Goal: Communication & Community: Answer question/provide support

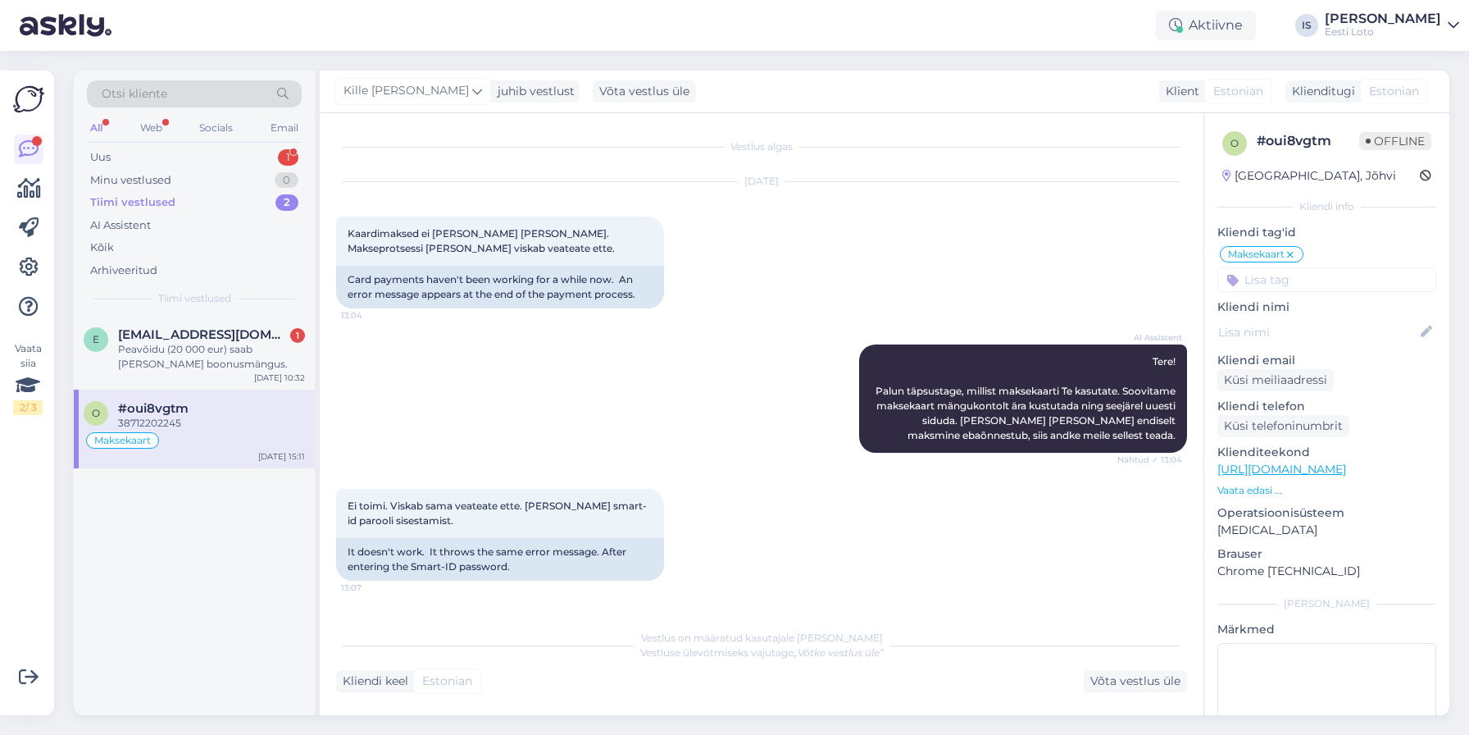
scroll to position [1059, 0]
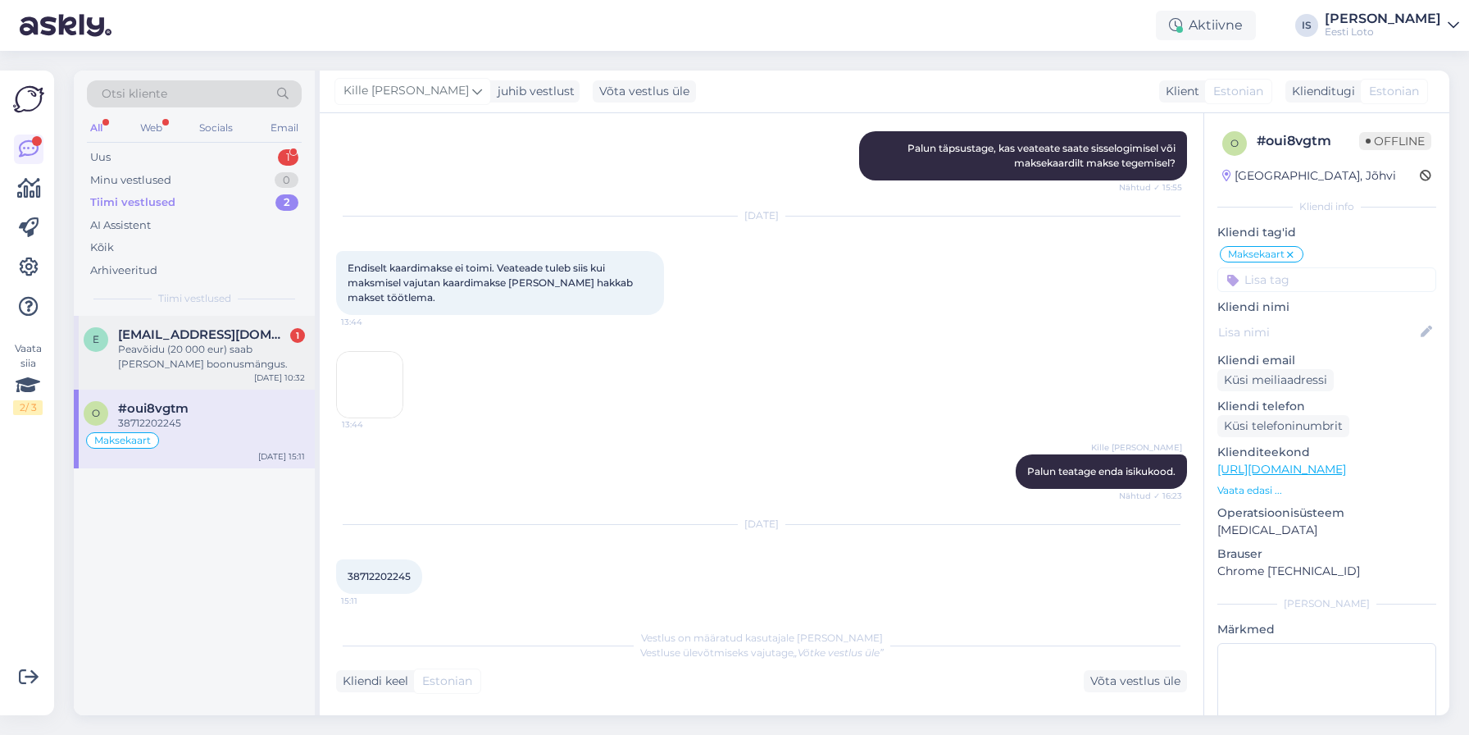
click at [221, 352] on div "Peavõidu (20 000 eur) saab [PERSON_NAME] boonusmängus." at bounding box center [211, 357] width 187 height 30
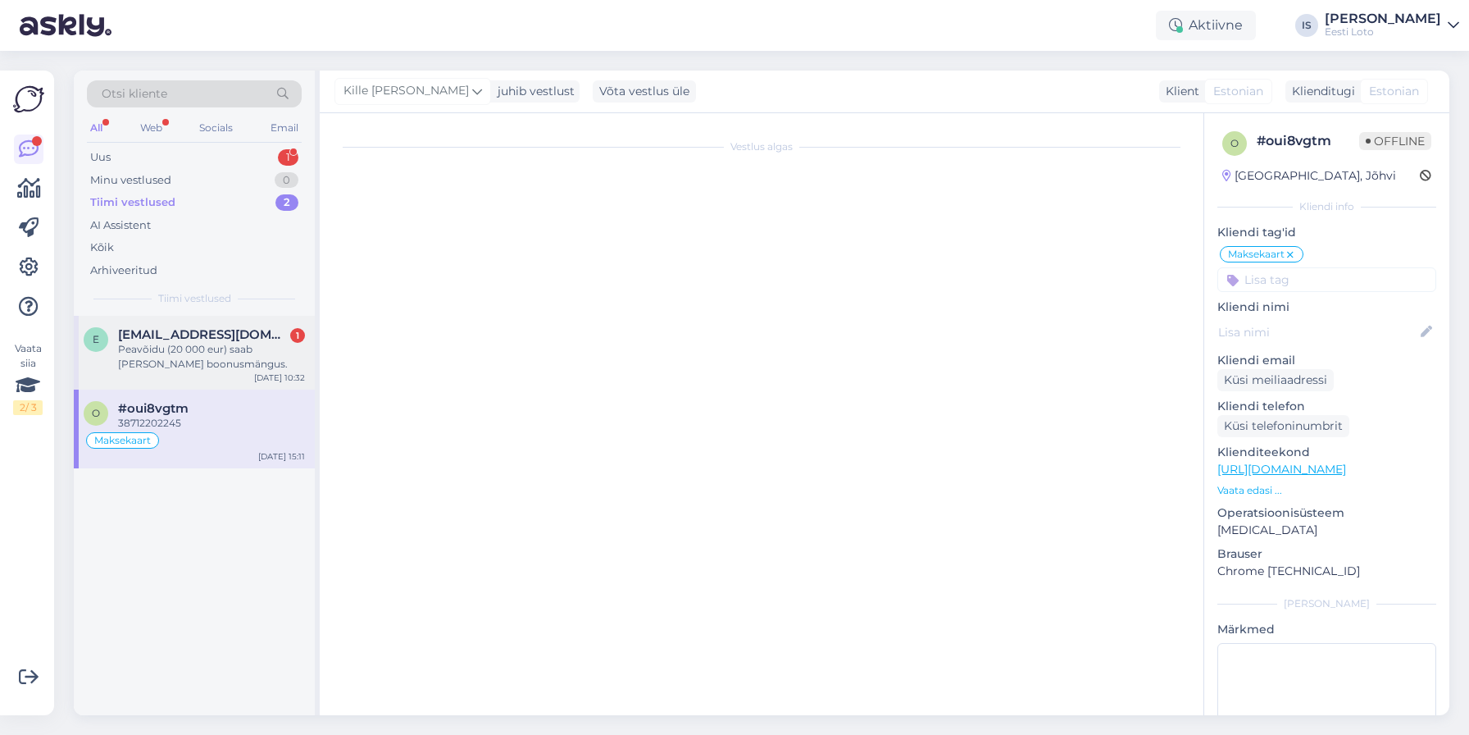
scroll to position [0, 0]
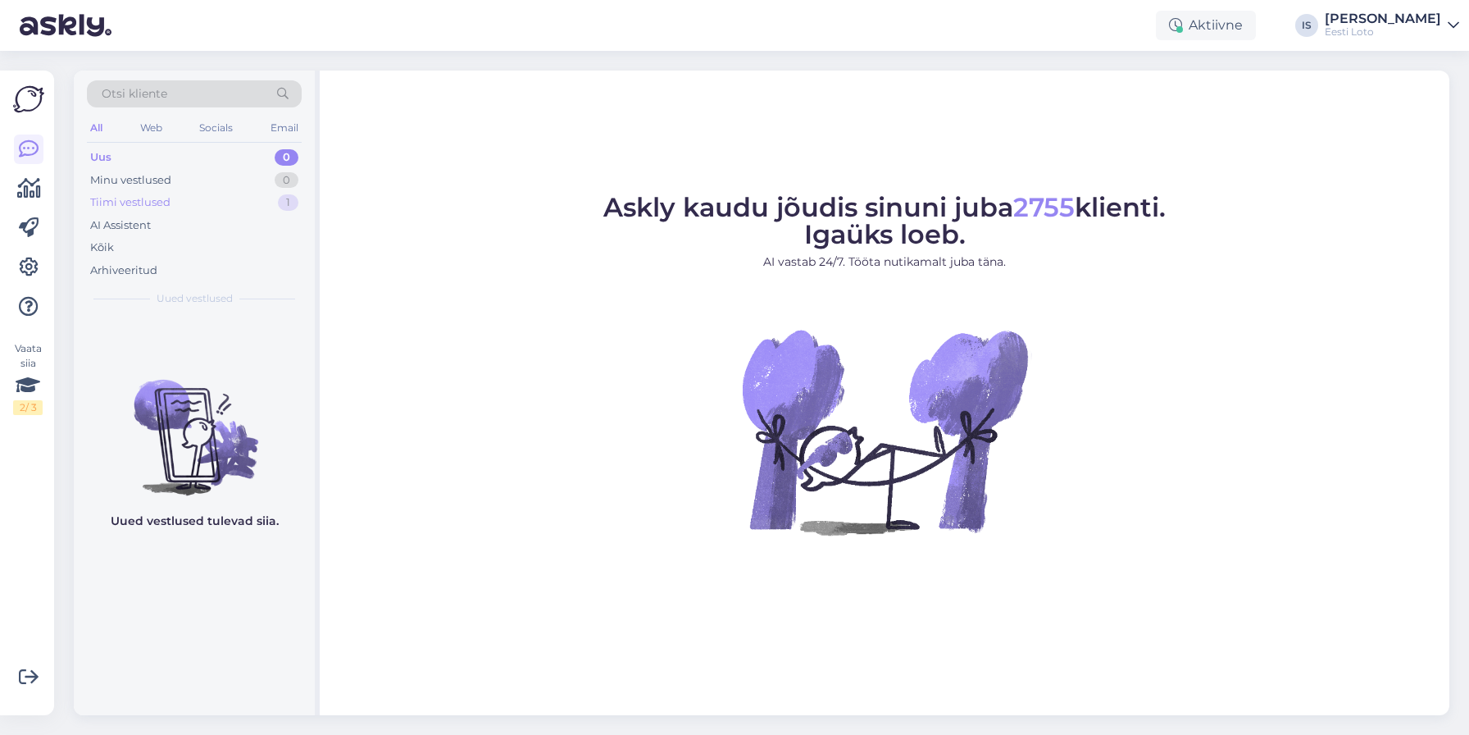
click at [162, 197] on div "Tiimi vestlused" at bounding box center [130, 202] width 80 height 16
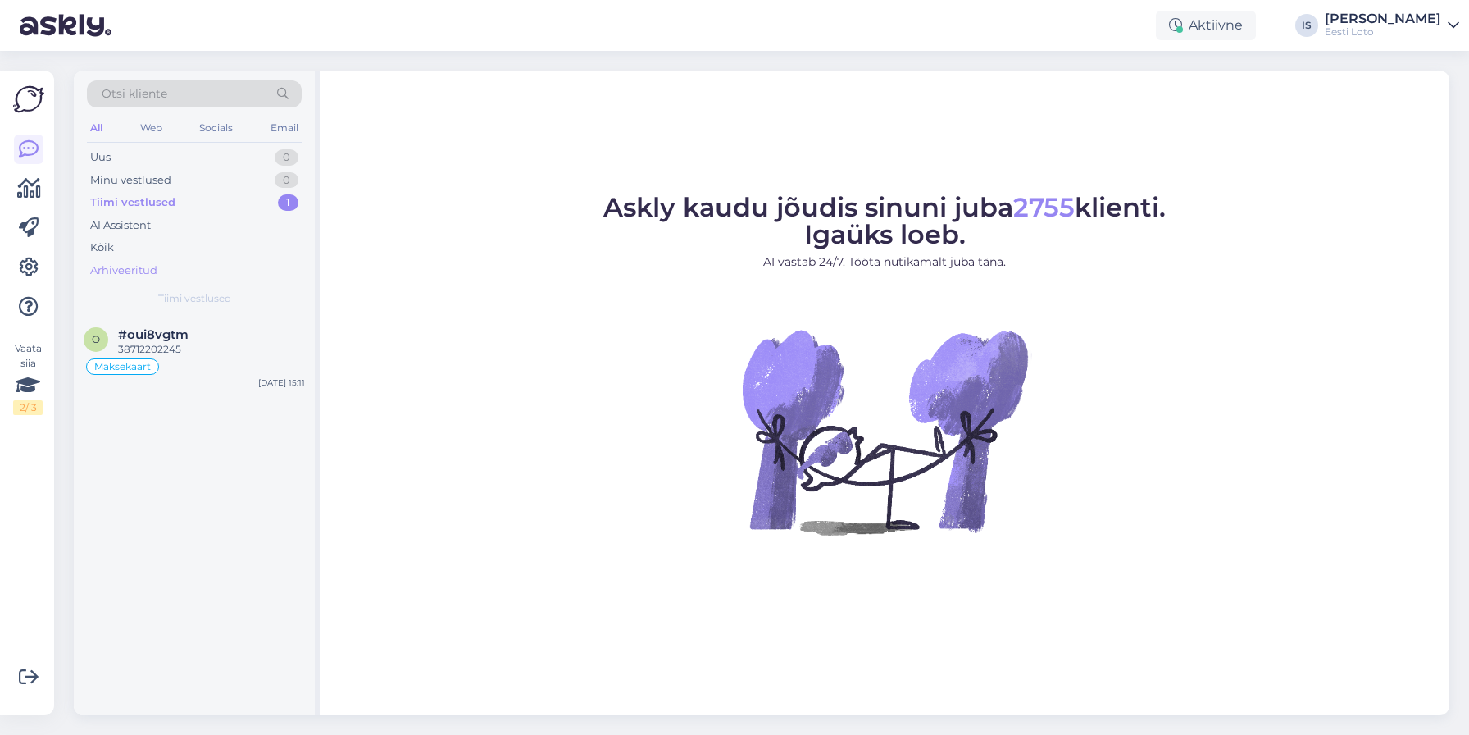
click at [151, 271] on div "Arhiveeritud" at bounding box center [123, 270] width 67 height 16
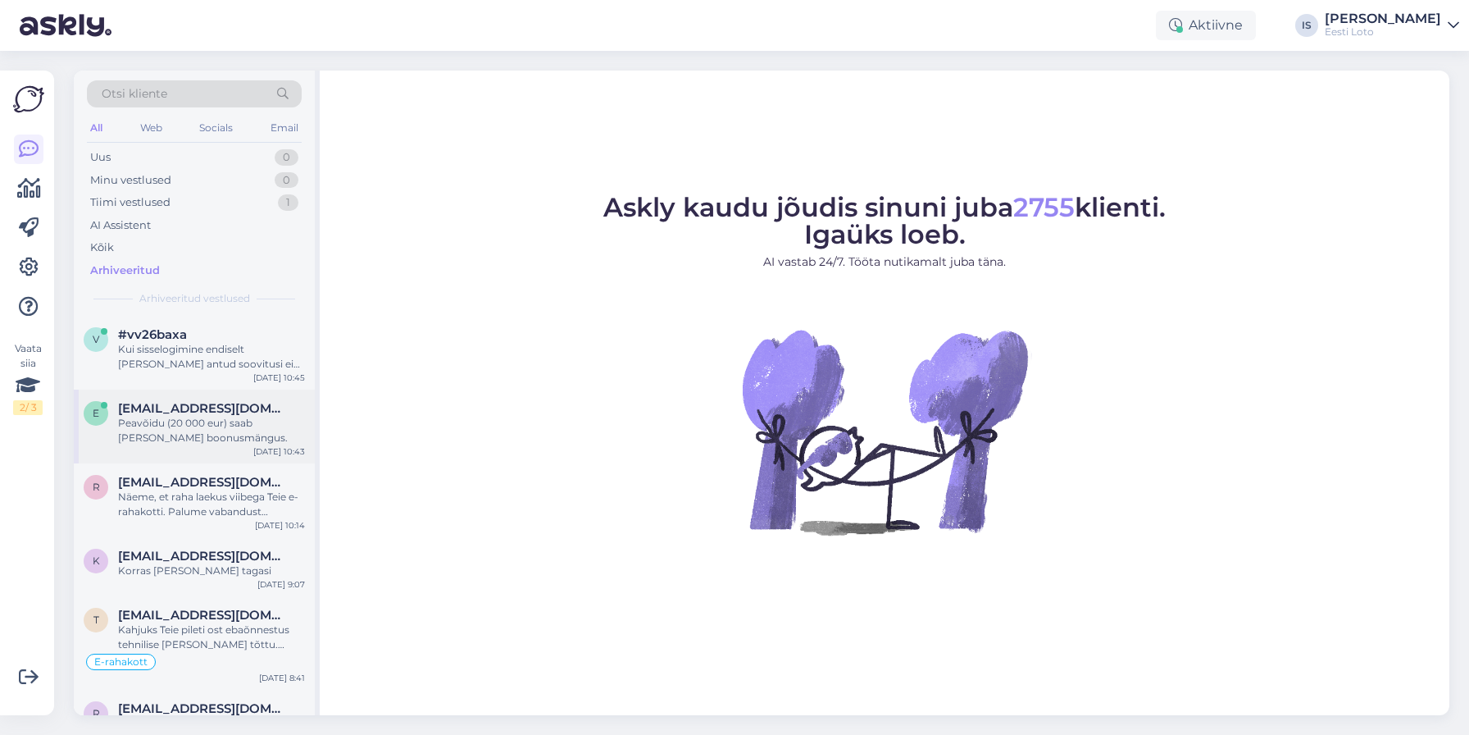
click at [235, 425] on div "Peavõidu (20 000 eur) saab [PERSON_NAME] boonusmängus." at bounding box center [211, 431] width 187 height 30
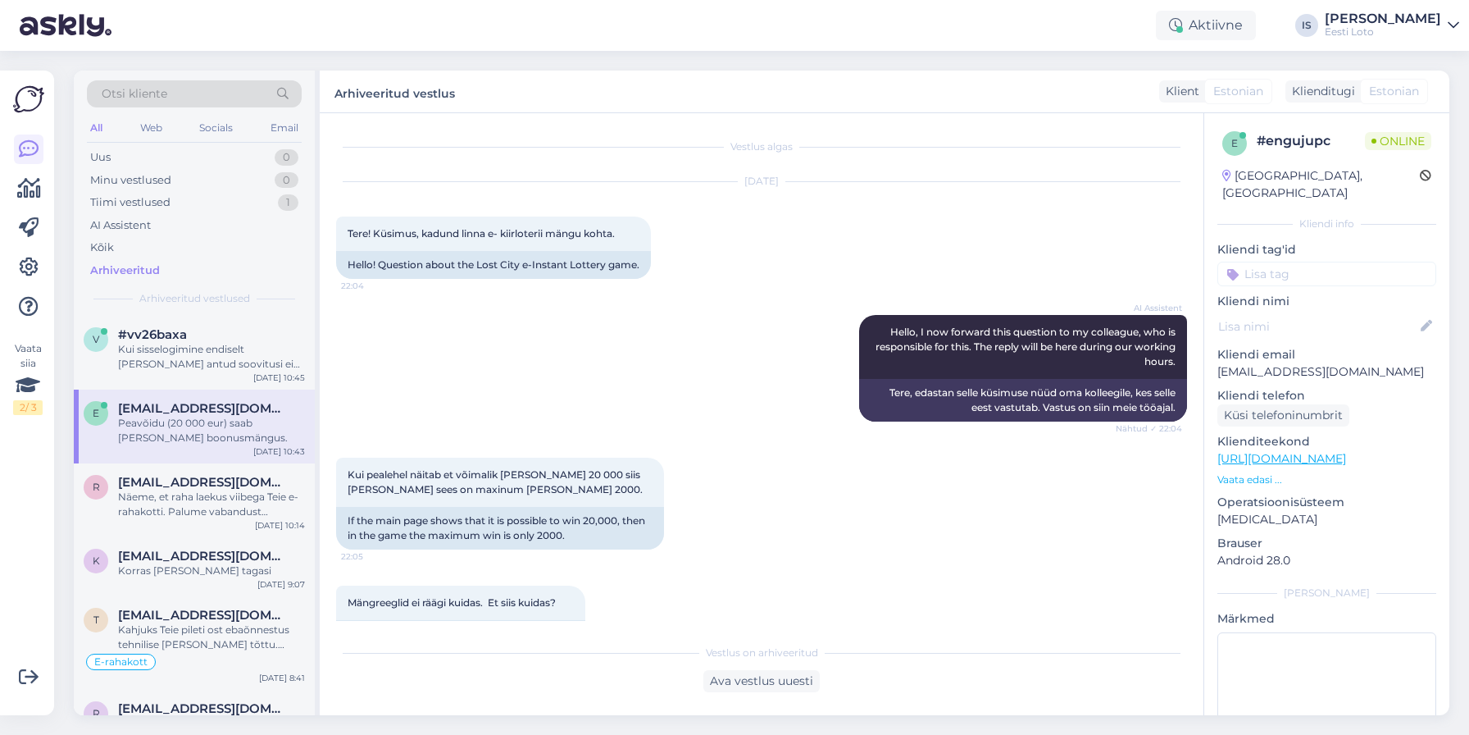
scroll to position [357, 0]
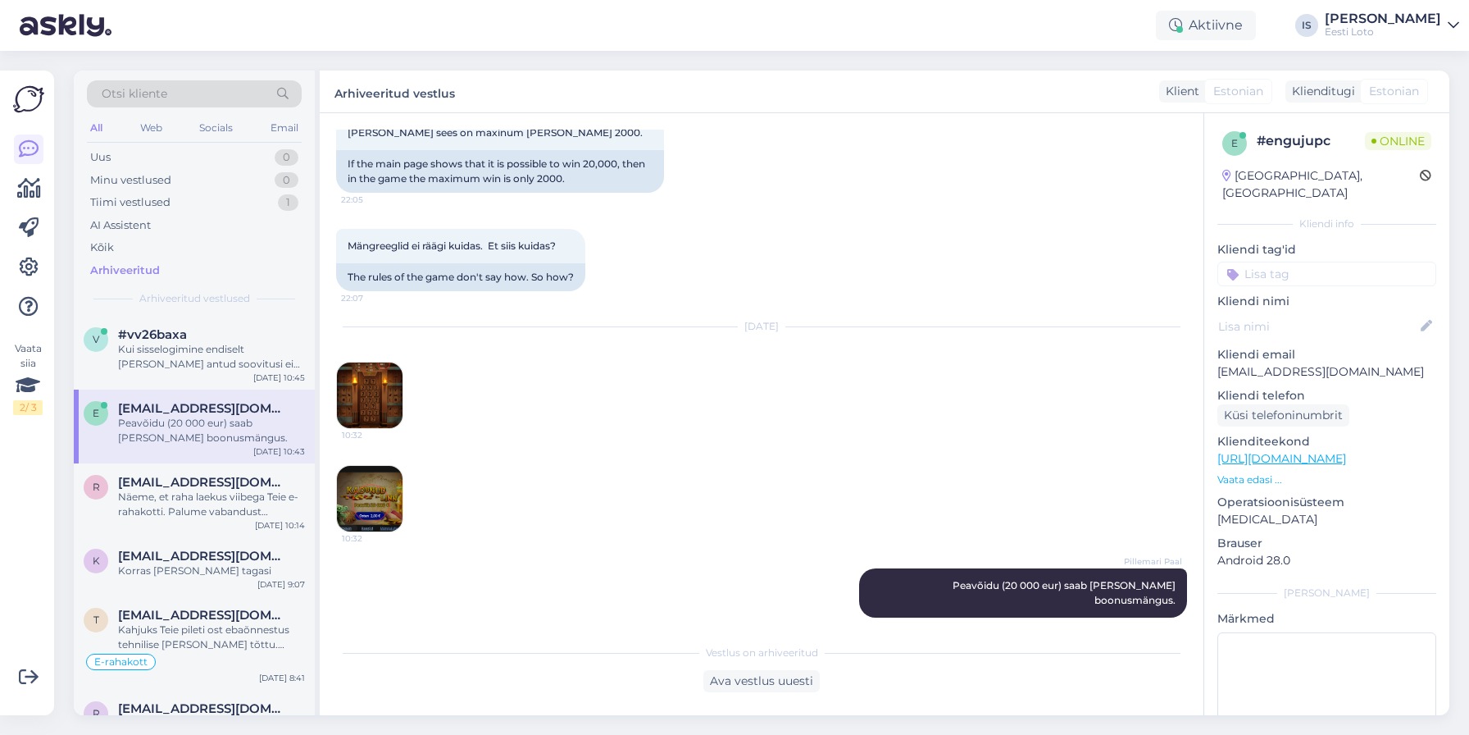
click at [376, 406] on img at bounding box center [370, 395] width 66 height 66
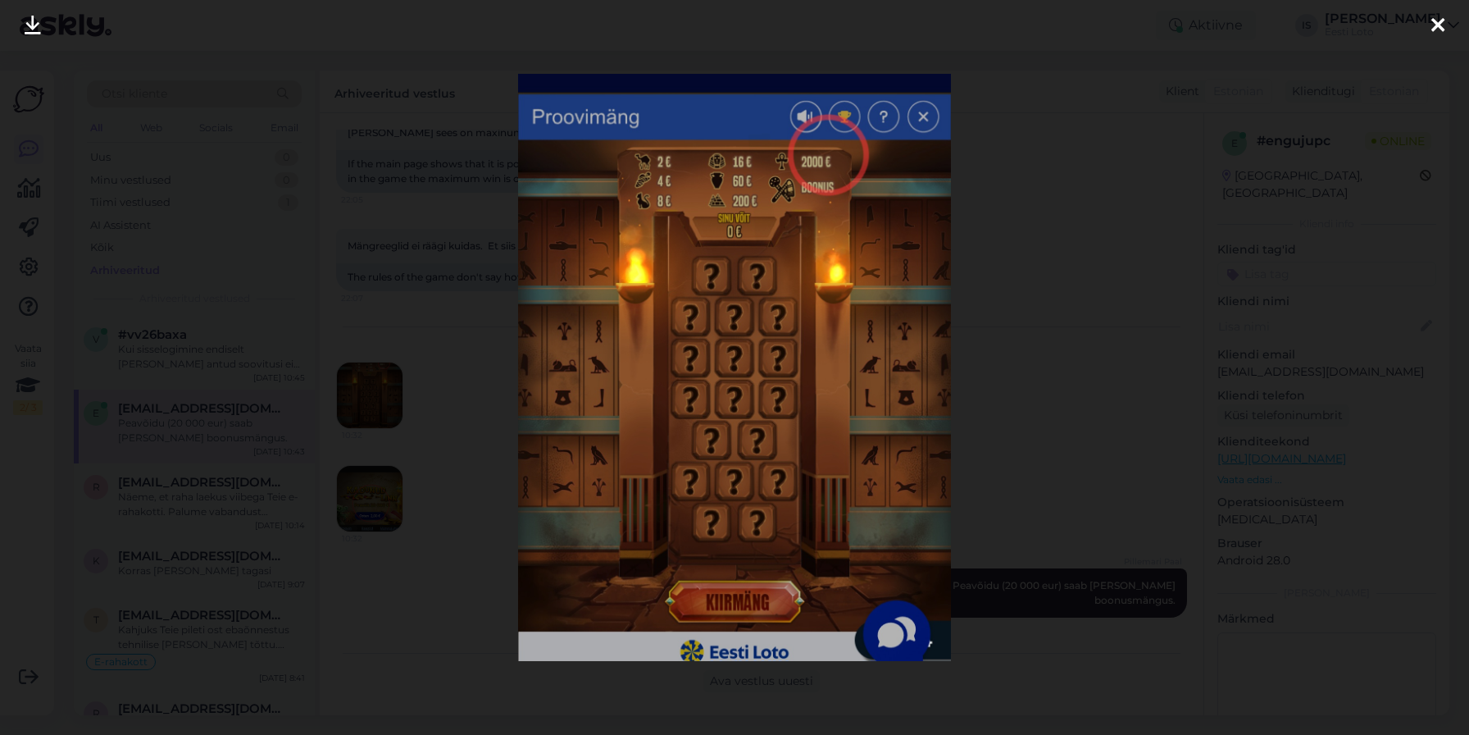
click at [1437, 24] on icon at bounding box center [1437, 26] width 13 height 21
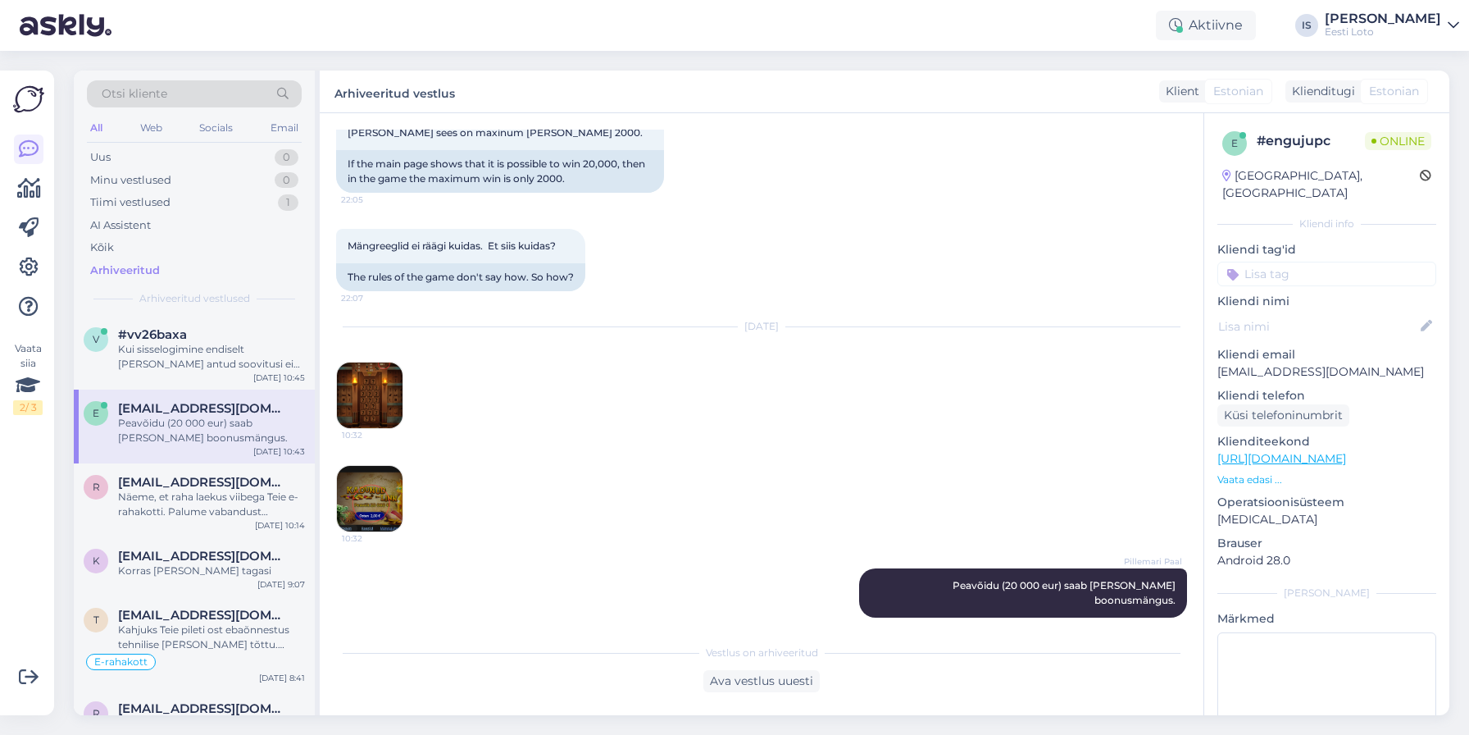
click at [379, 490] on img at bounding box center [370, 499] width 66 height 66
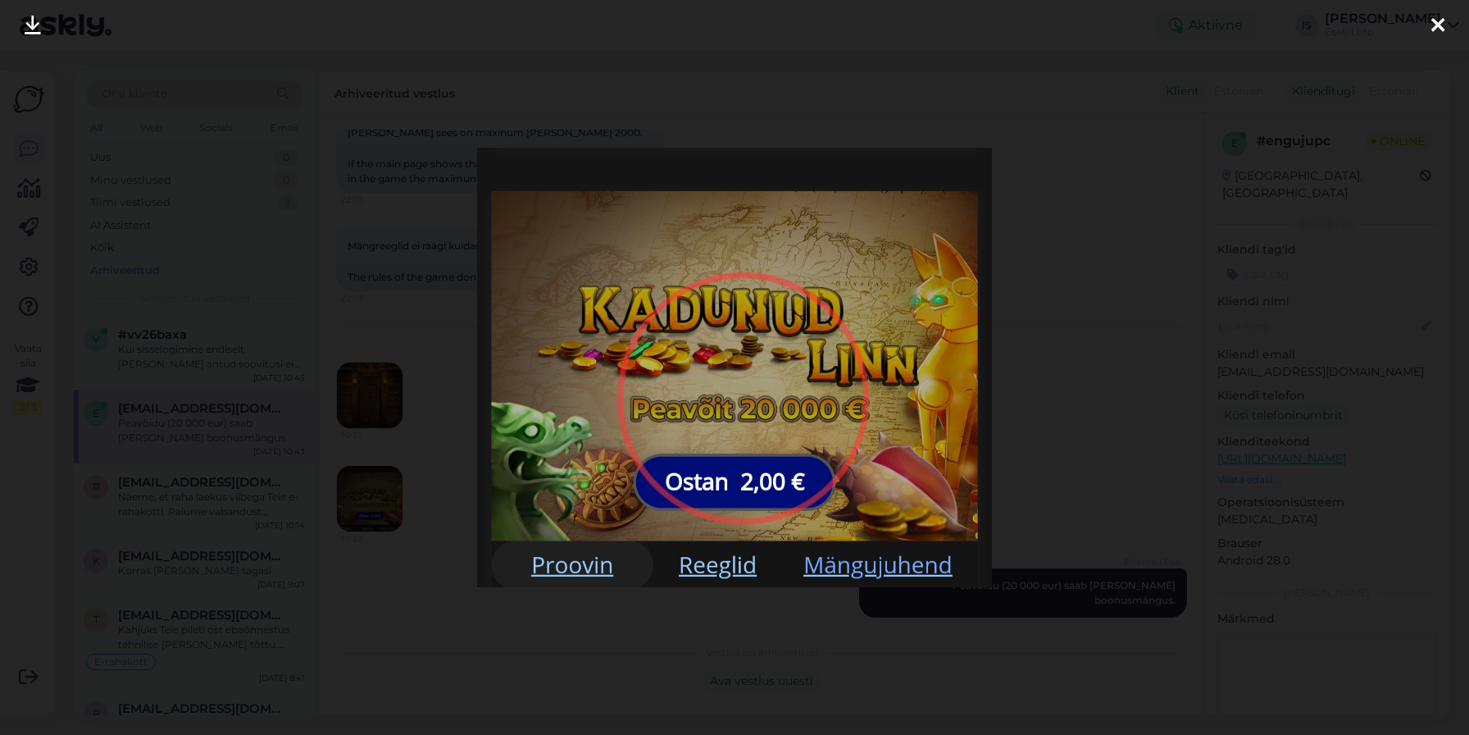
click at [1437, 27] on icon at bounding box center [1437, 26] width 13 height 21
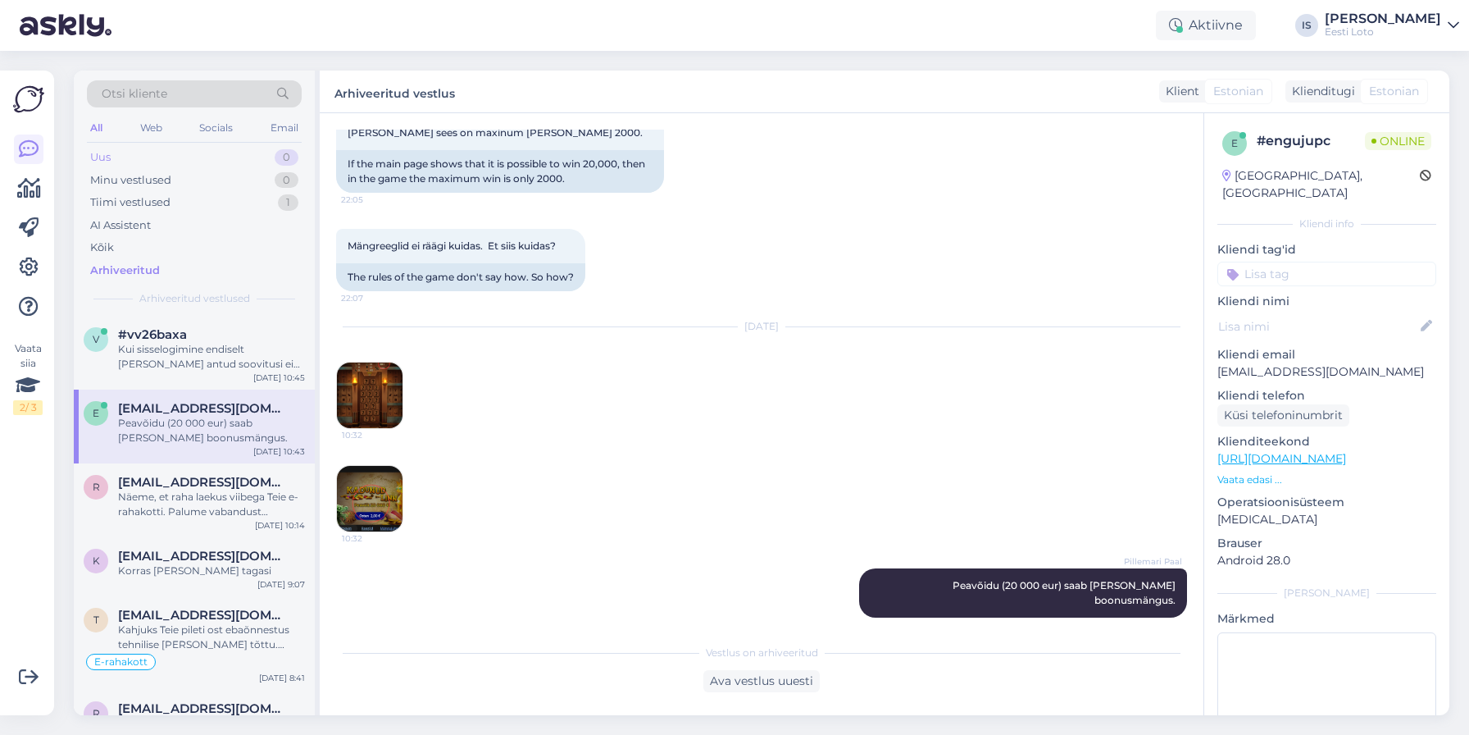
click at [108, 155] on div "Uus" at bounding box center [100, 157] width 20 height 16
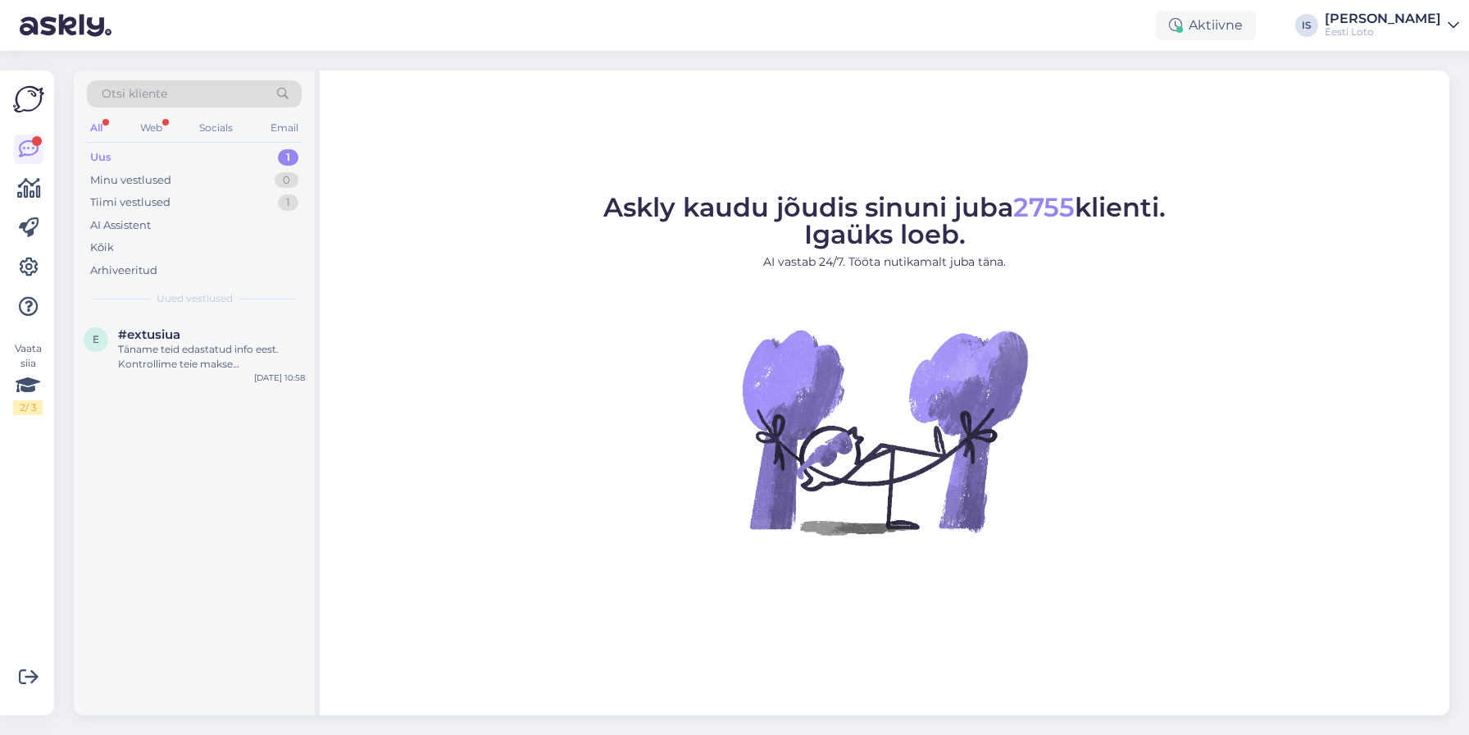
click at [212, 162] on div "Uus 1" at bounding box center [194, 157] width 215 height 23
click at [108, 159] on div "Uus" at bounding box center [100, 157] width 21 height 16
click at [107, 157] on div "Uus" at bounding box center [100, 157] width 21 height 16
click at [212, 363] on div "Täname teid edastatud info eest. Kontrollime teie makse üle ja suuname selle te…" at bounding box center [211, 357] width 187 height 30
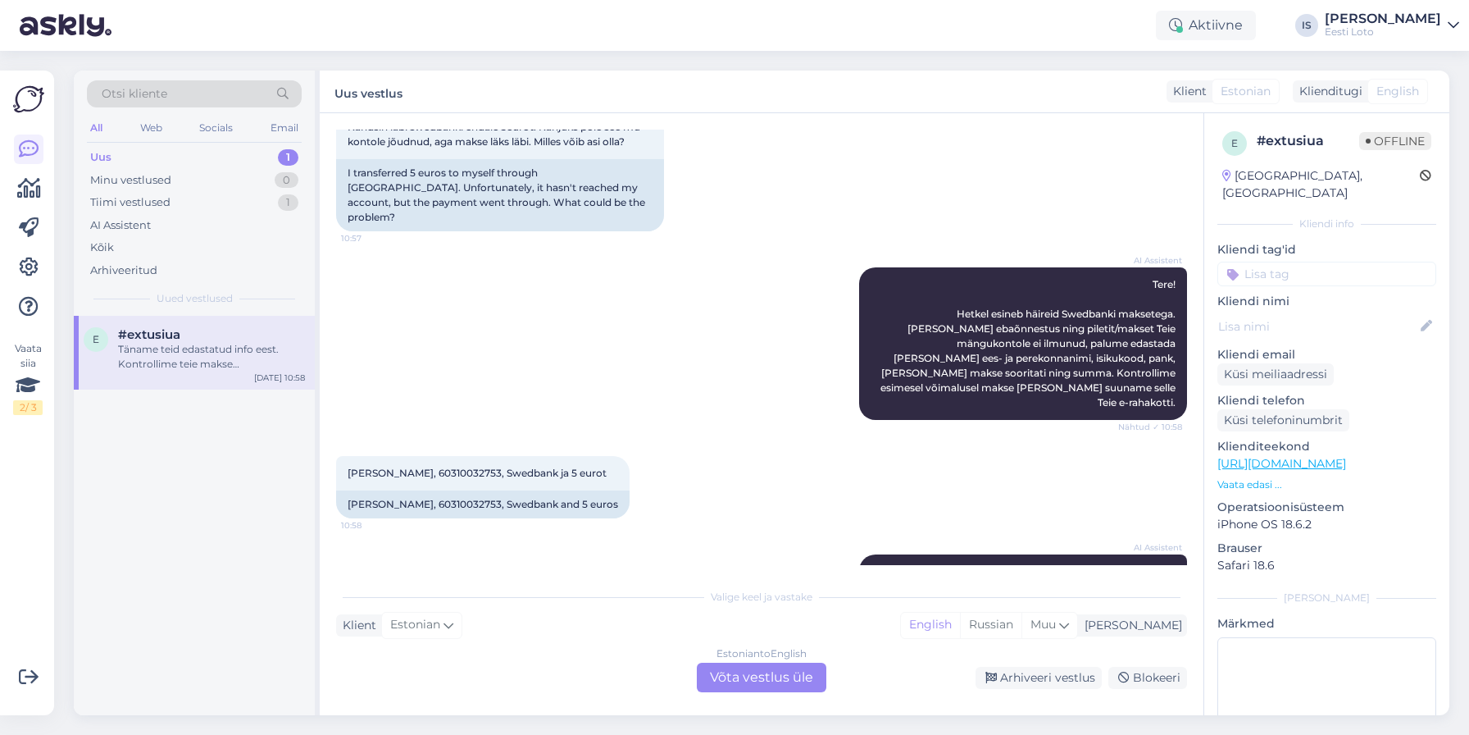
scroll to position [134, 0]
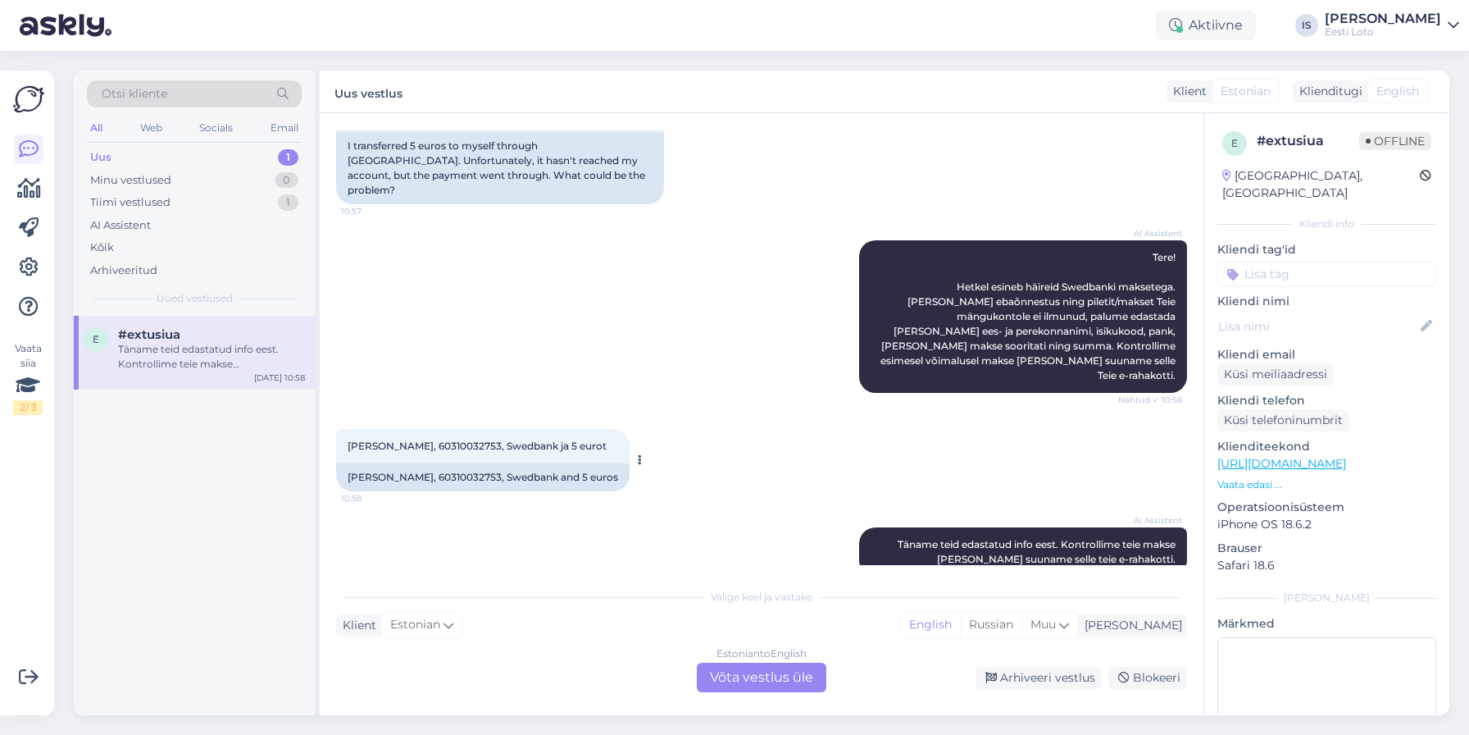
click at [456, 439] on span "Liana Loorits, 60310032753, Swedbank ja 5 eurot" at bounding box center [477, 445] width 259 height 12
copy span "60310032753"
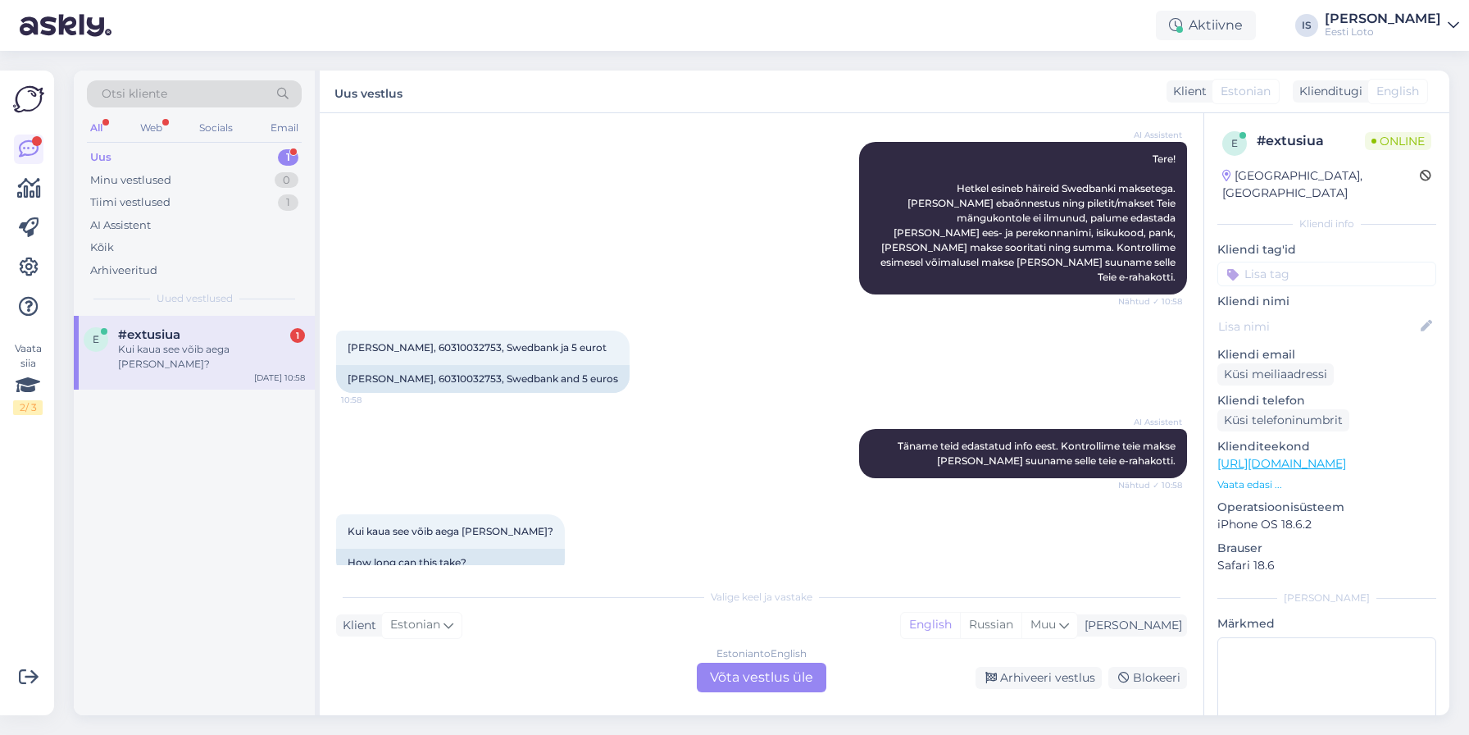
click at [771, 677] on div "Estonian to English Võta vestlus üle" at bounding box center [762, 677] width 130 height 30
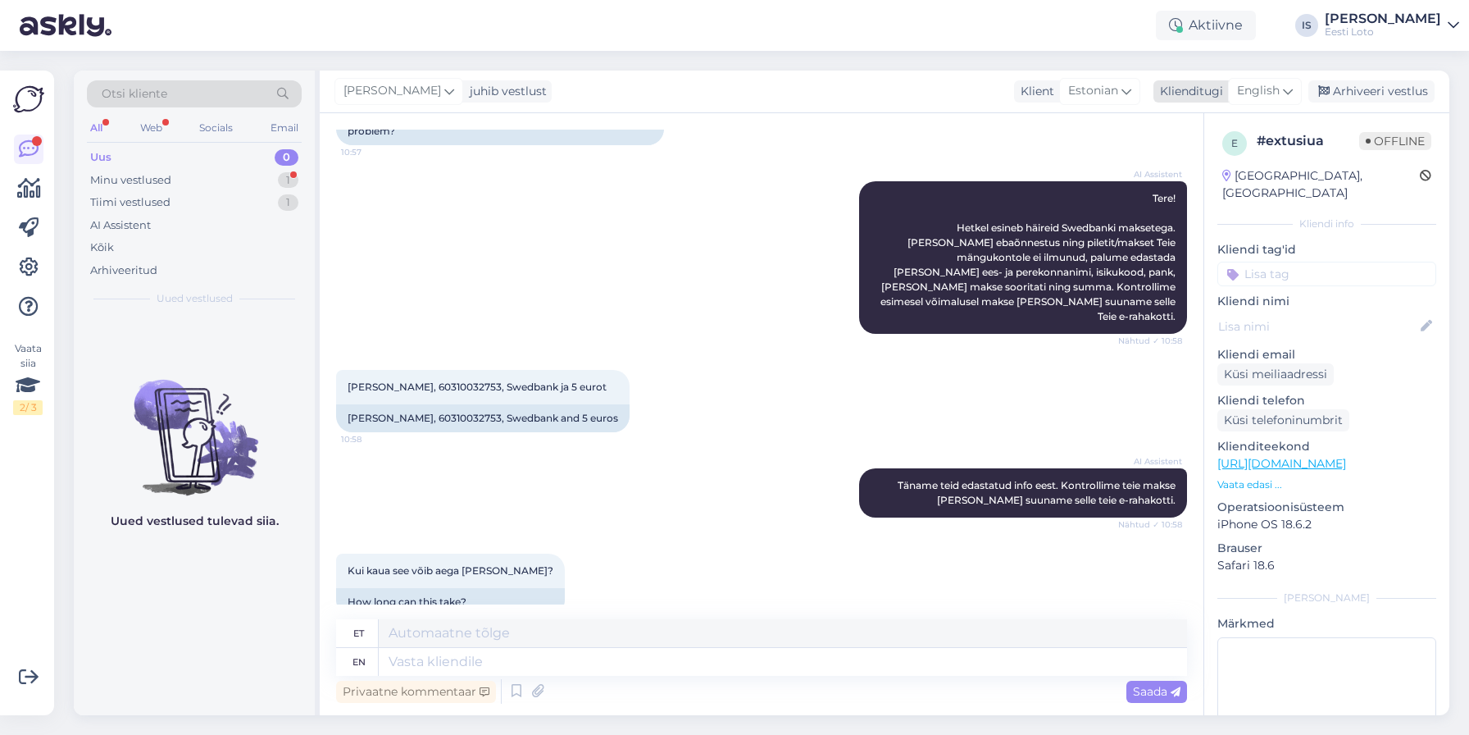
click at [1264, 89] on span "English" at bounding box center [1258, 91] width 43 height 18
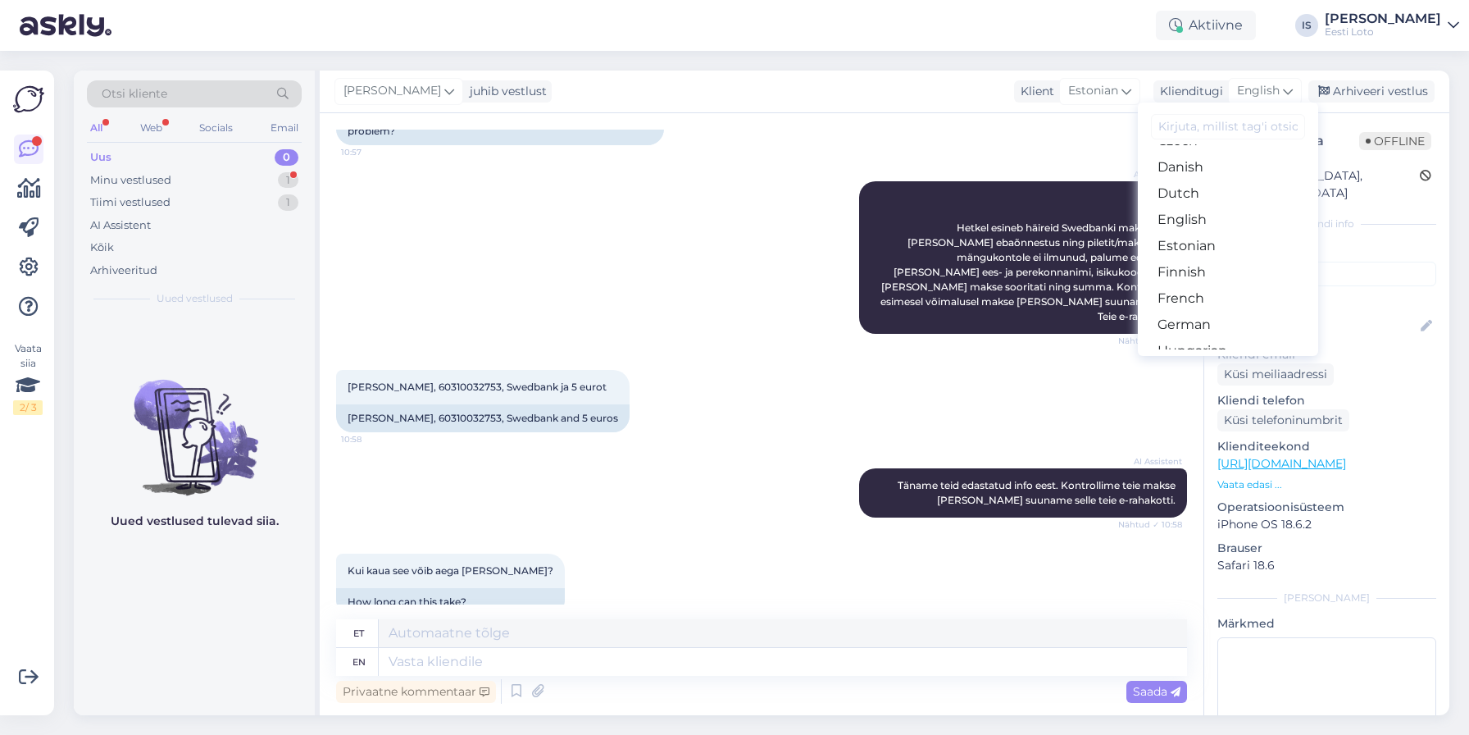
scroll to position [129, 0]
click at [1245, 241] on link "Estonian" at bounding box center [1228, 245] width 180 height 26
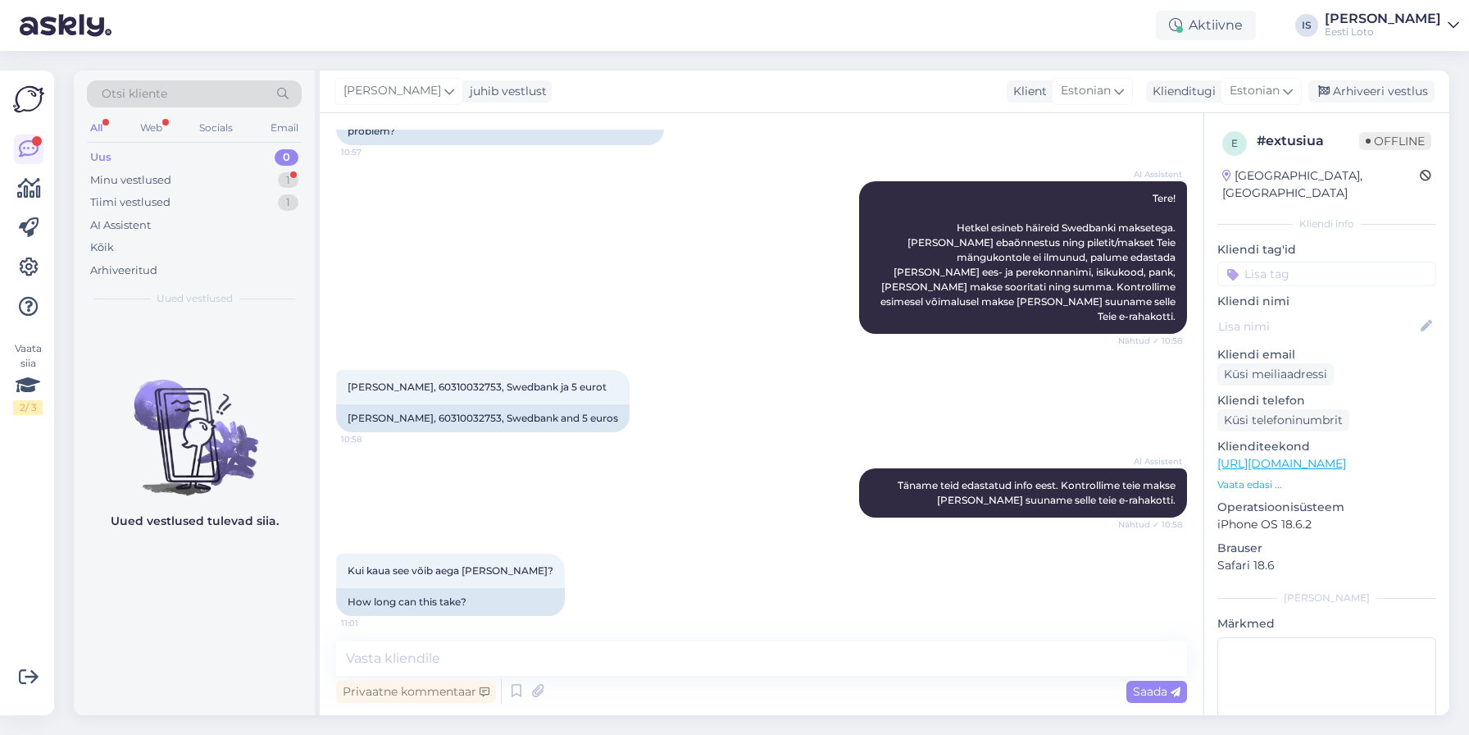
scroll to position [171, 0]
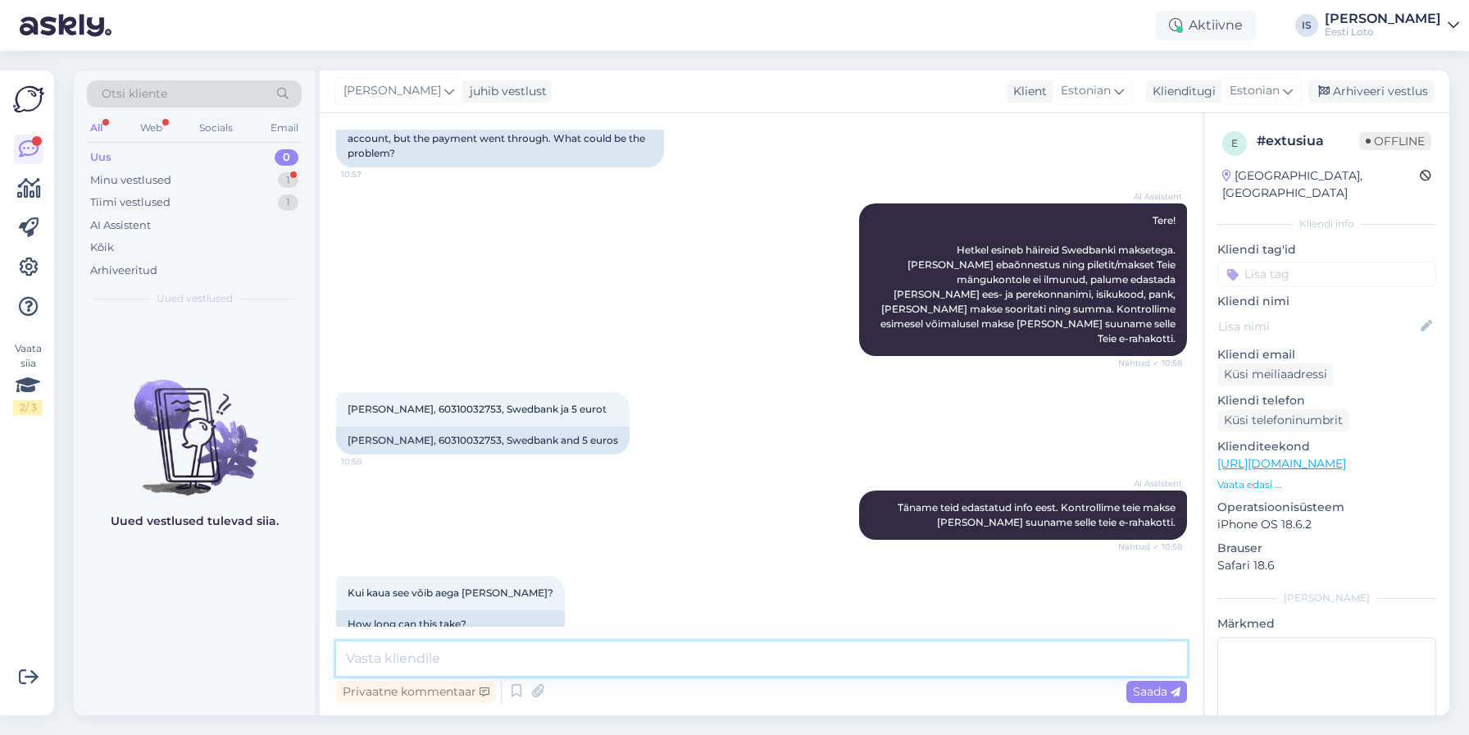
click at [819, 644] on textarea at bounding box center [761, 658] width 851 height 34
paste textarea "Kahjuks Teie makse ebaõnnestus tehnilise tõrke tõttu. Kontrollisime makse üle j…"
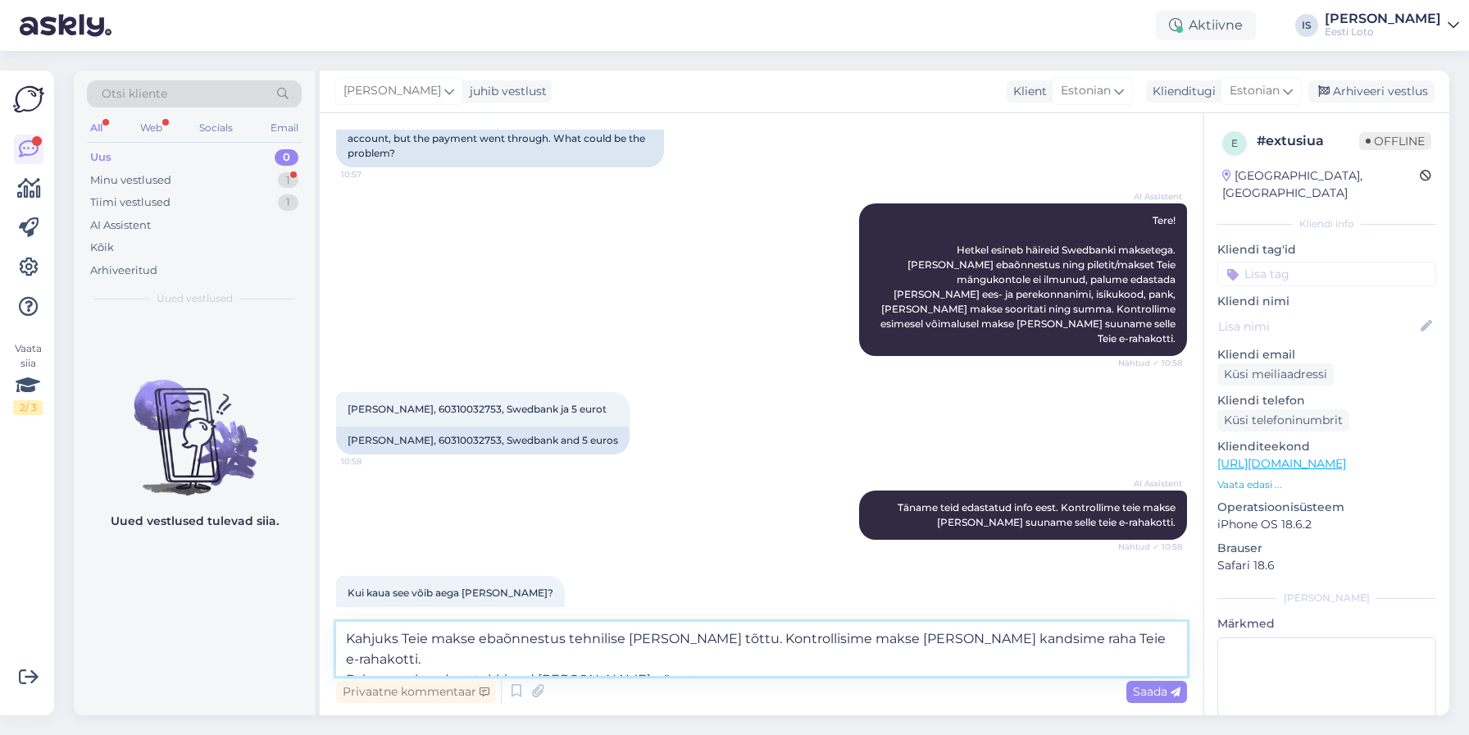
scroll to position [190, 0]
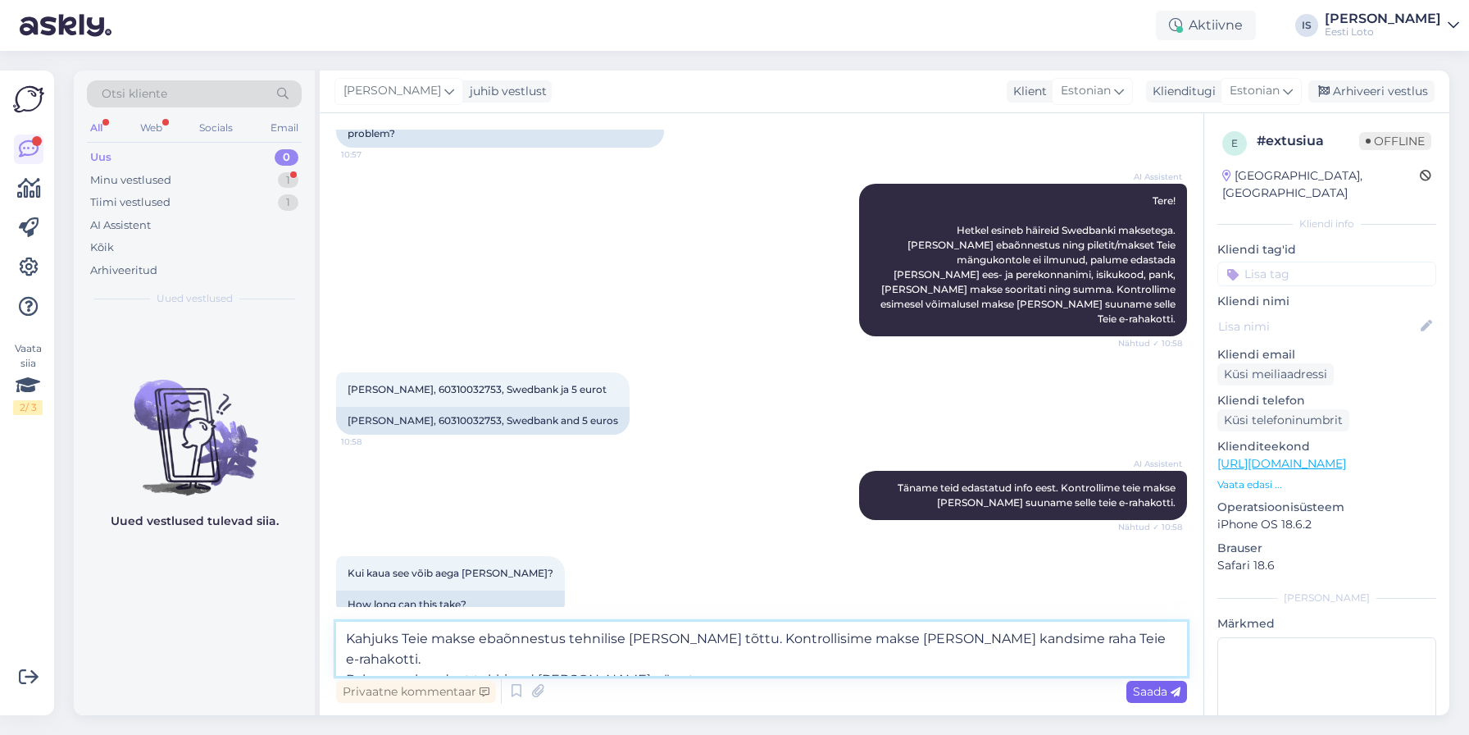
type textarea "Kahjuks Teie makse ebaõnnestus tehnilise tõrke tõttu. Kontrollisime makse üle j…"
click at [1157, 693] on span "Saada" at bounding box center [1157, 691] width 48 height 15
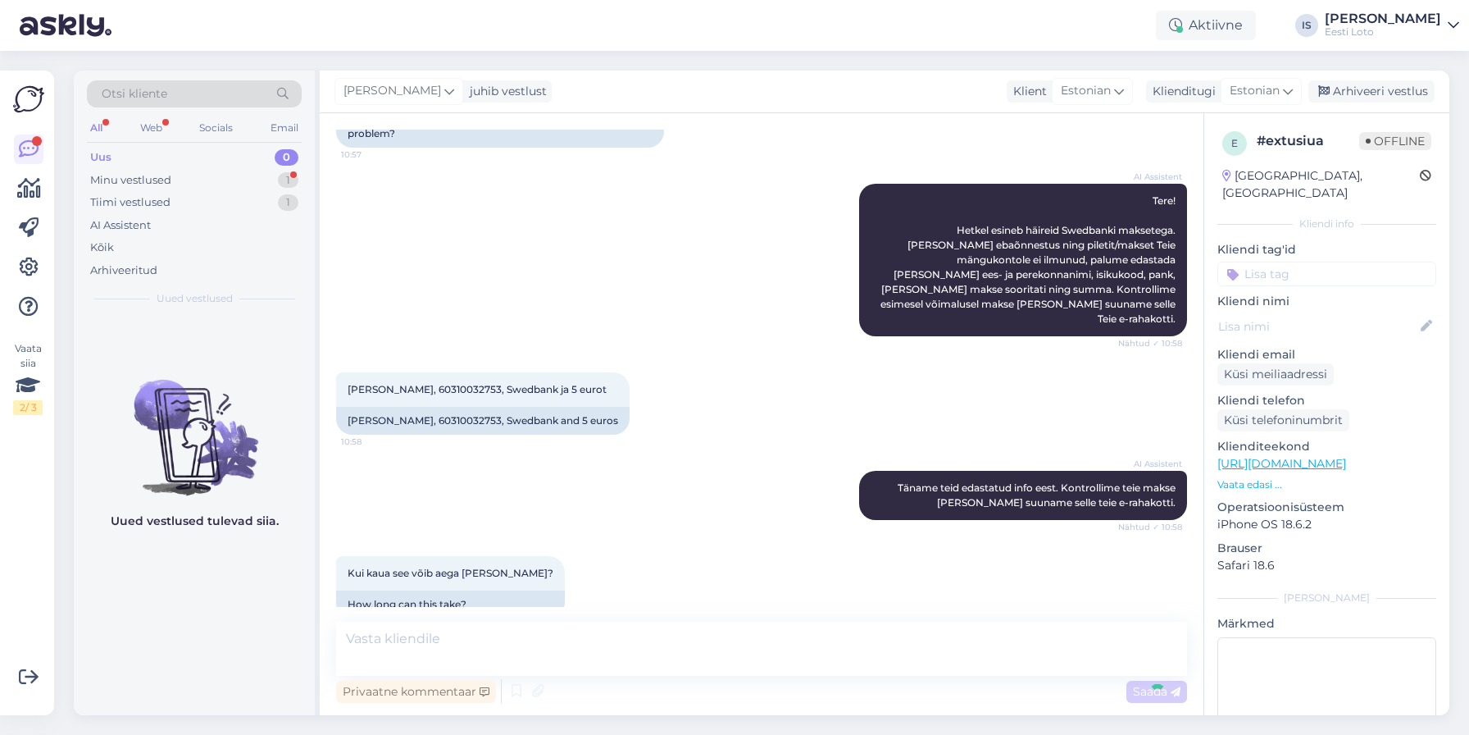
scroll to position [271, 0]
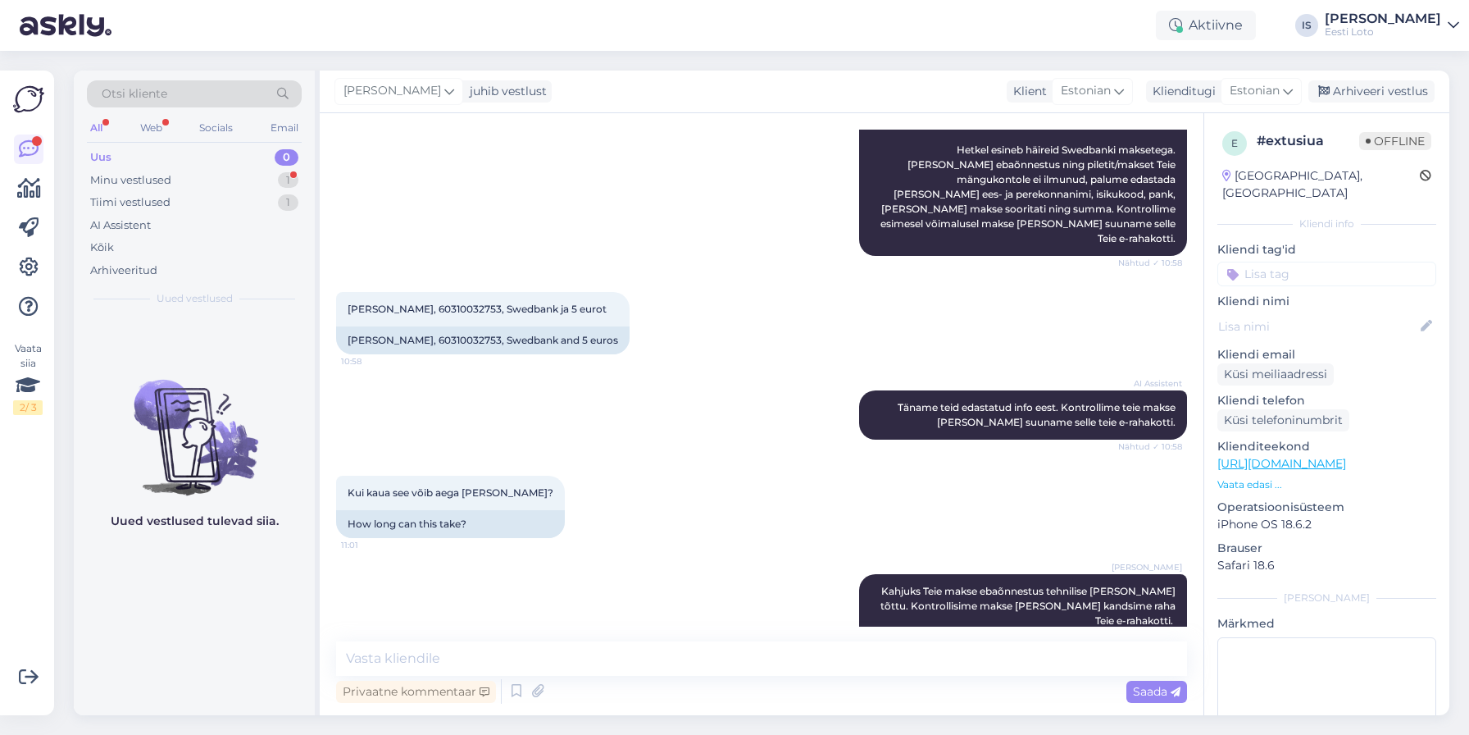
click at [1325, 262] on input at bounding box center [1326, 274] width 219 height 25
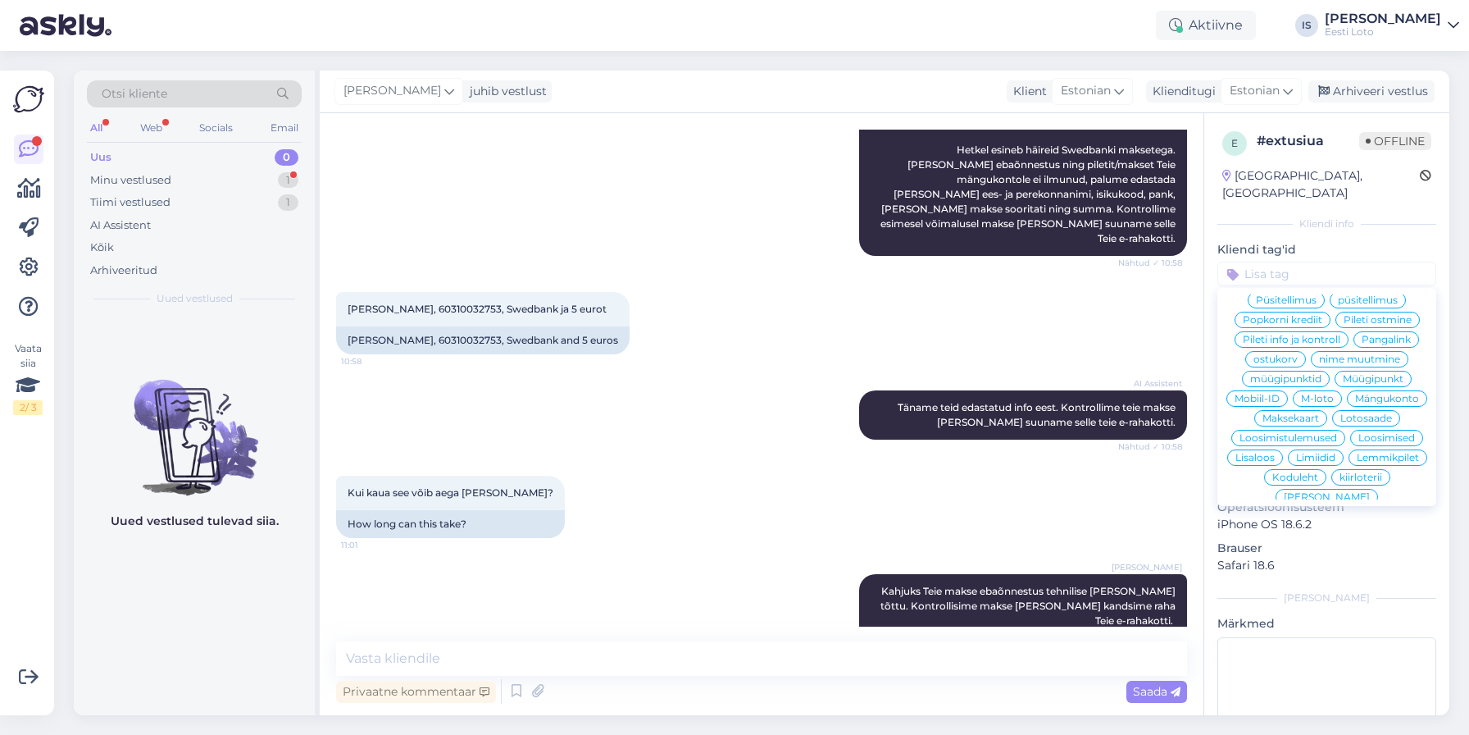
scroll to position [490, 0]
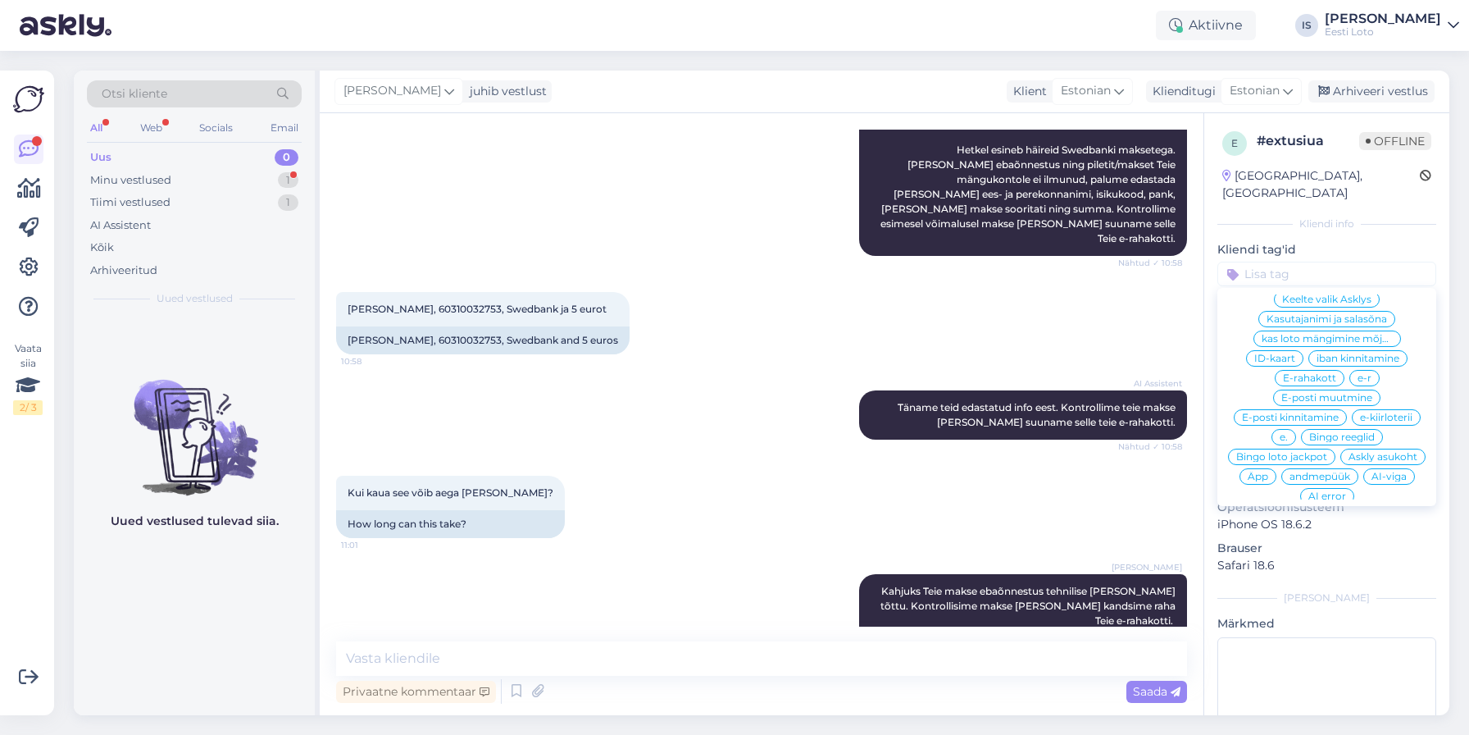
click at [1306, 373] on span "E-rahakott" at bounding box center [1309, 378] width 53 height 10
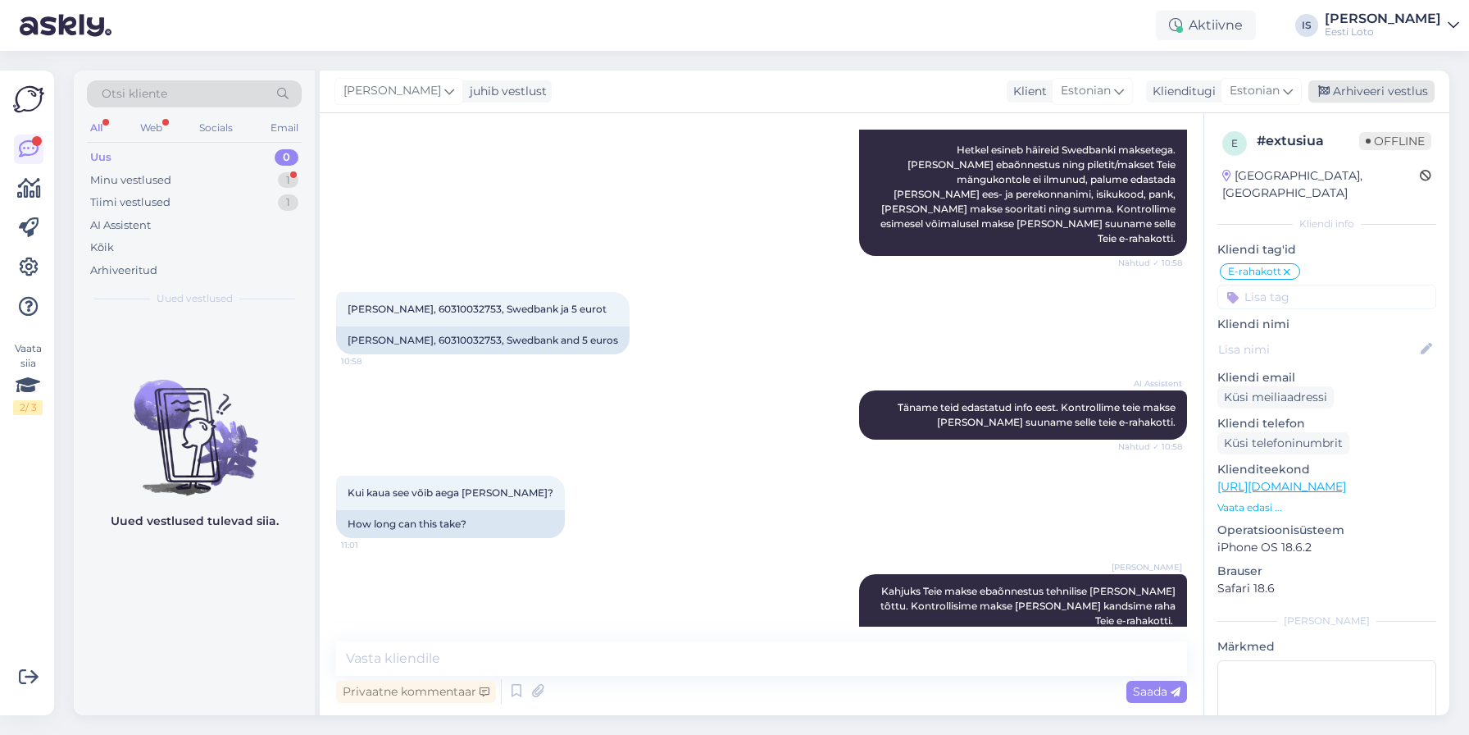
click at [1368, 95] on div "Arhiveeri vestlus" at bounding box center [1371, 91] width 126 height 22
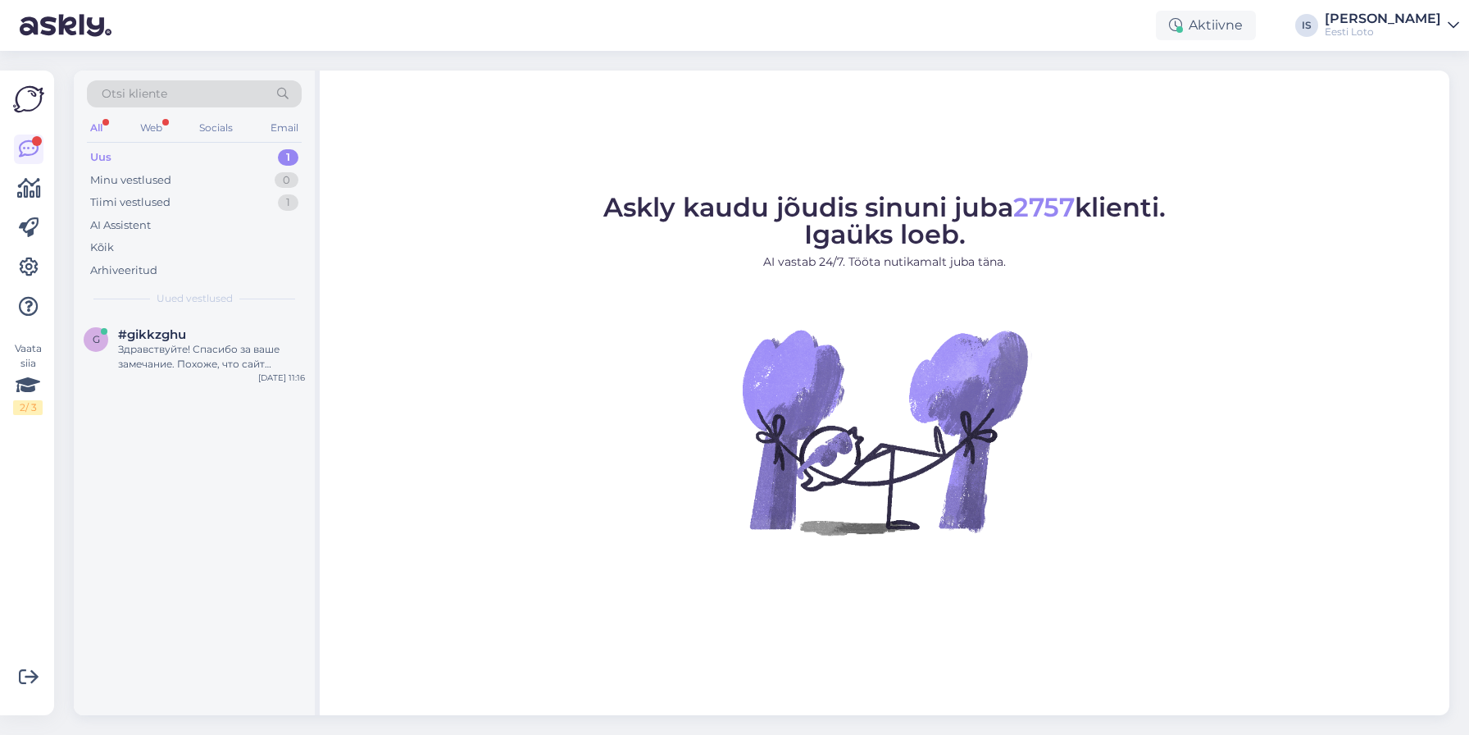
click at [107, 157] on div "Uus" at bounding box center [100, 157] width 21 height 16
click at [175, 363] on div "Здравствуйте! Спасибо за ваше замечание. Похоже, что сайт действительно не откр…" at bounding box center [211, 357] width 187 height 30
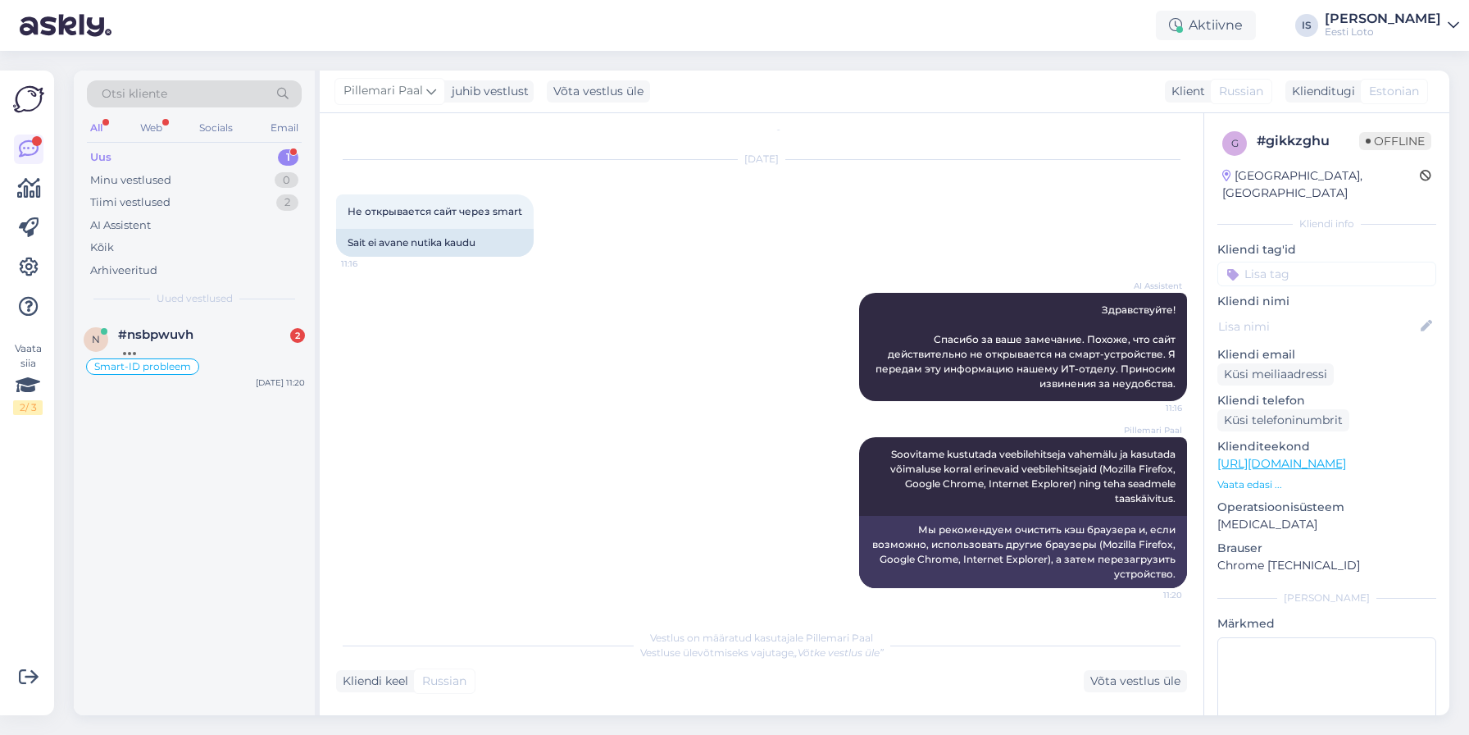
scroll to position [7, 0]
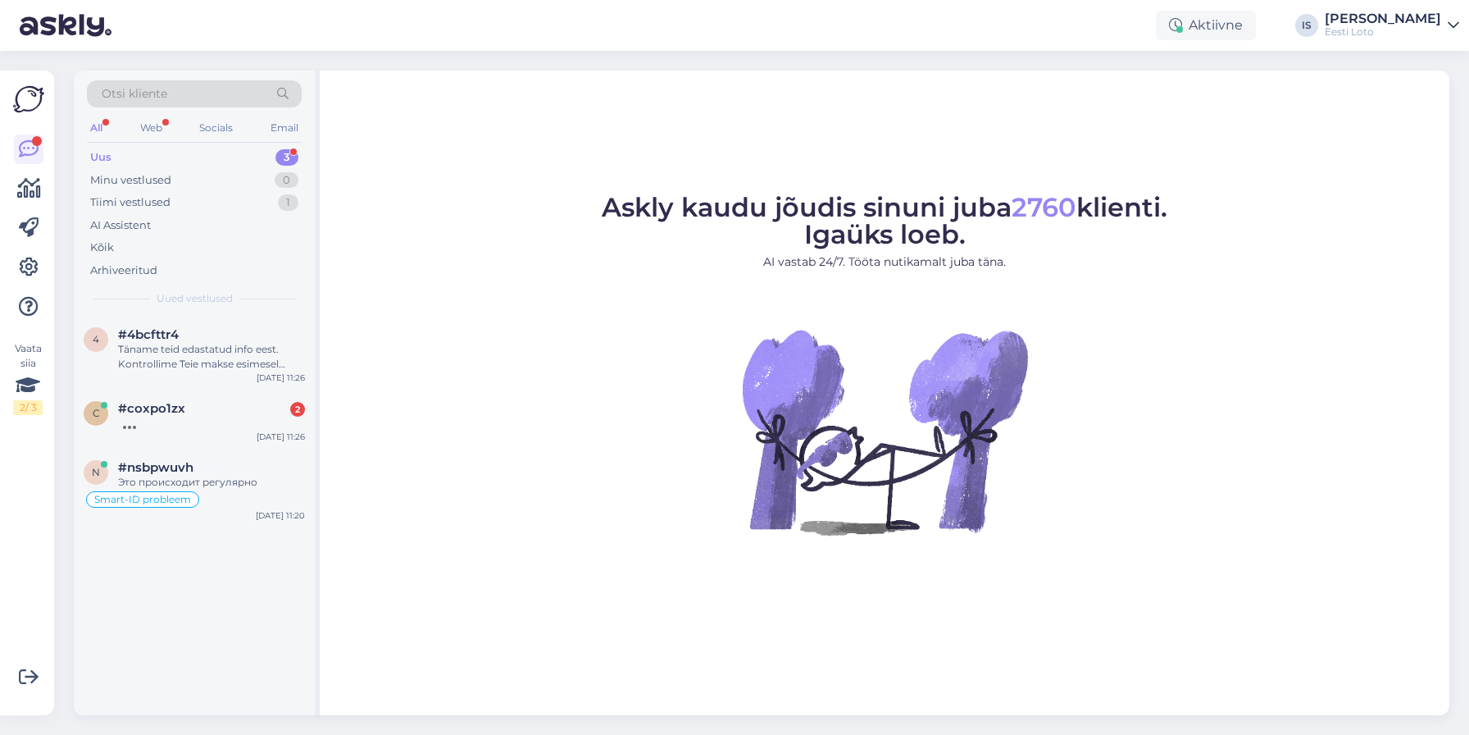
click at [165, 162] on div "Uus 3" at bounding box center [194, 157] width 215 height 23
click at [108, 157] on div "Uus" at bounding box center [100, 157] width 21 height 16
click at [193, 364] on div "Täname teid edastatud info eest. Kontrollime Teie makse esimesel võimalusel üle…" at bounding box center [211, 357] width 187 height 30
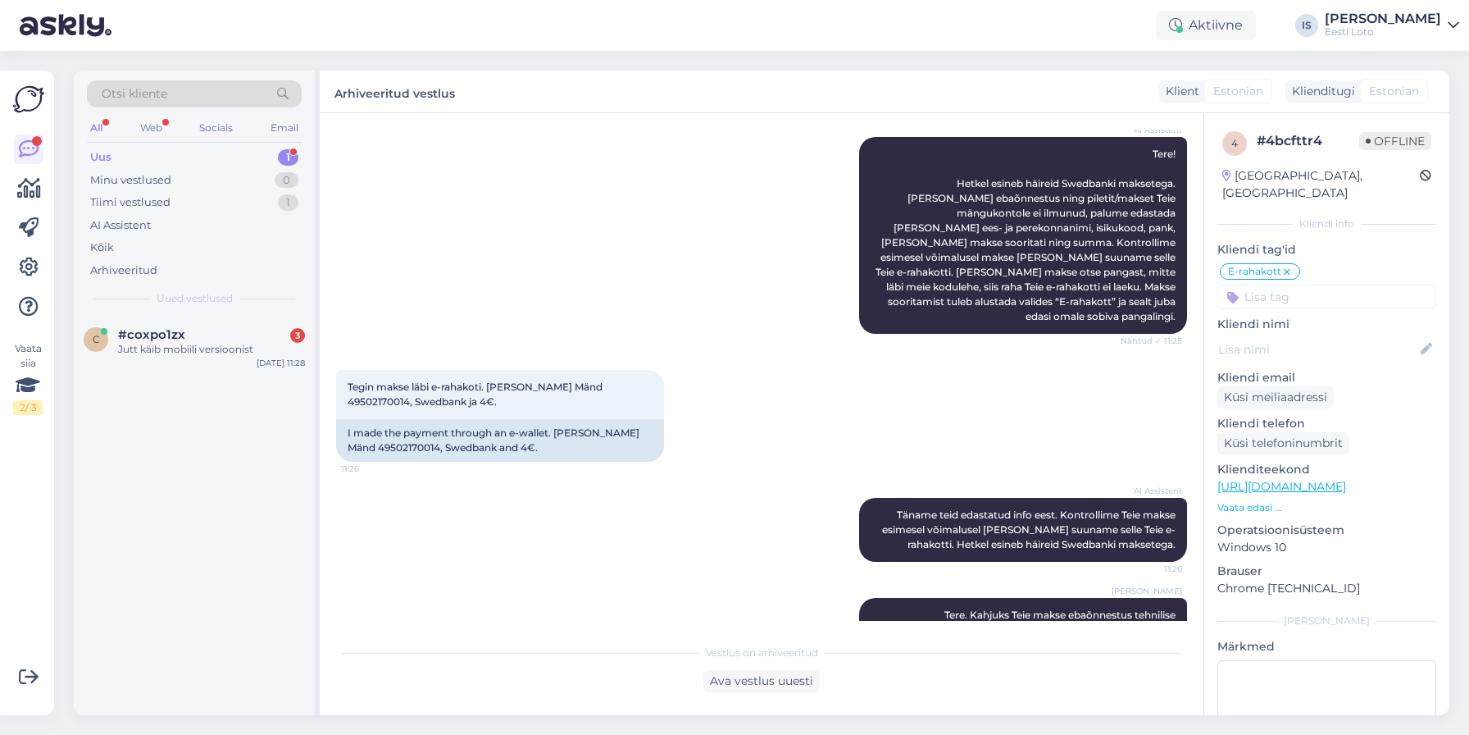
scroll to position [281, 0]
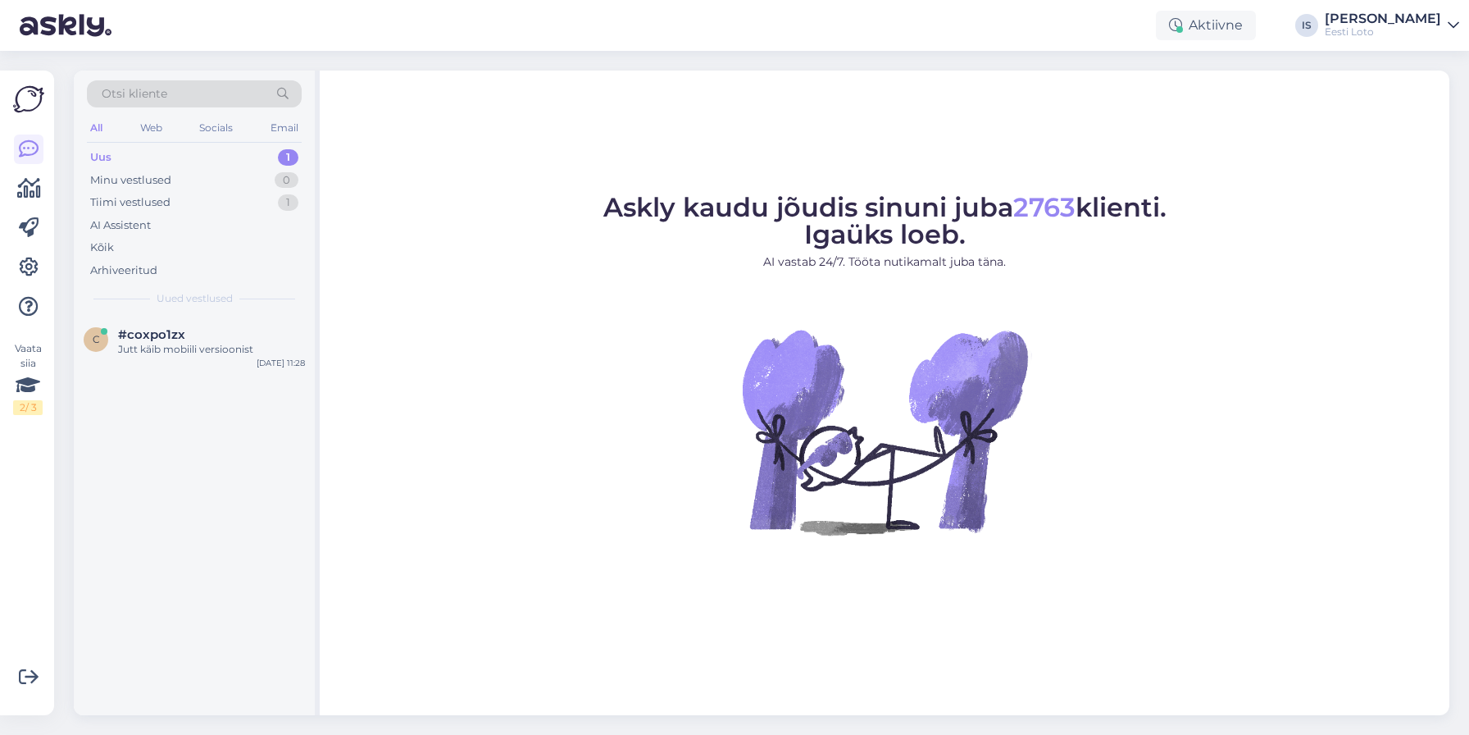
click at [139, 158] on div "Uus 1" at bounding box center [194, 157] width 215 height 23
click at [105, 158] on div "Uus" at bounding box center [100, 157] width 21 height 16
click at [176, 340] on span "#coxpo1zx" at bounding box center [151, 334] width 67 height 15
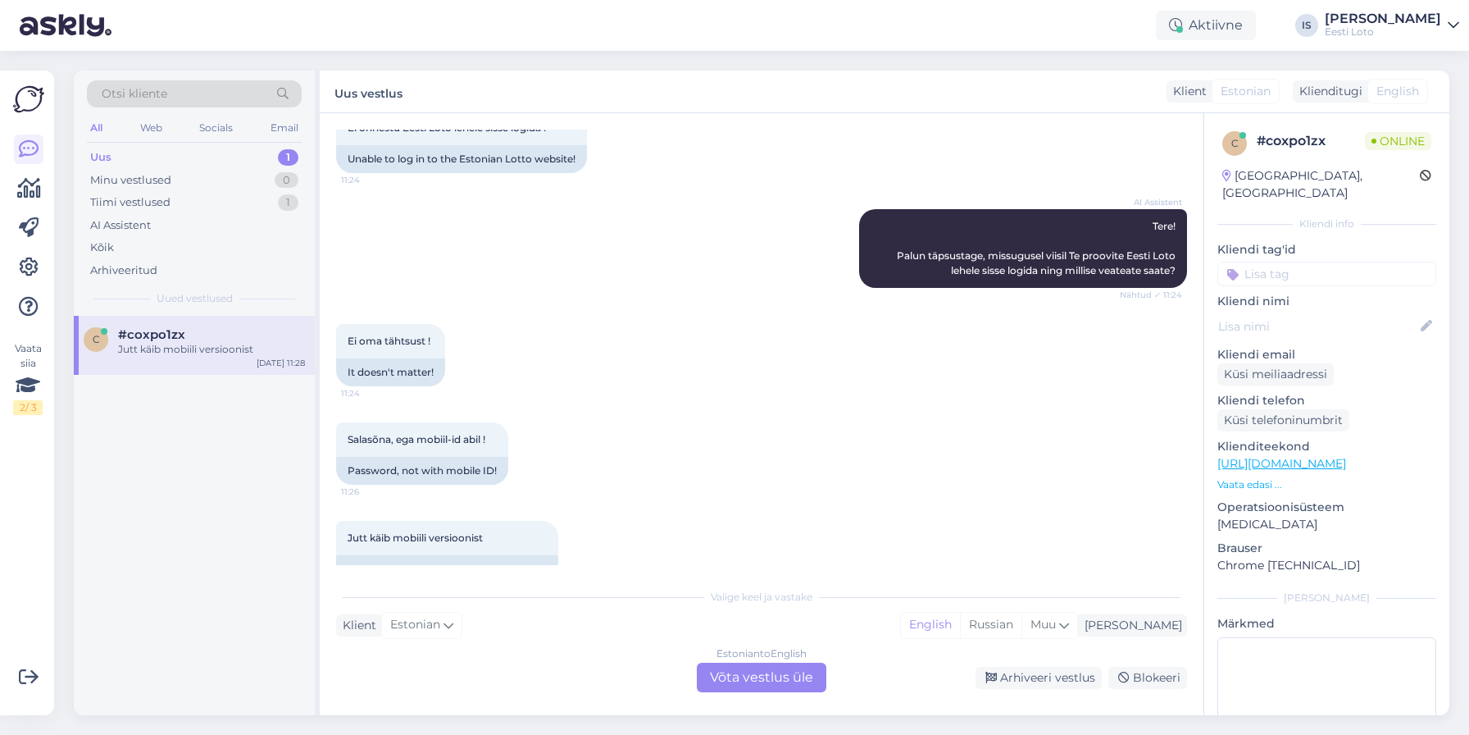
scroll to position [142, 0]
